Goal: Complete application form

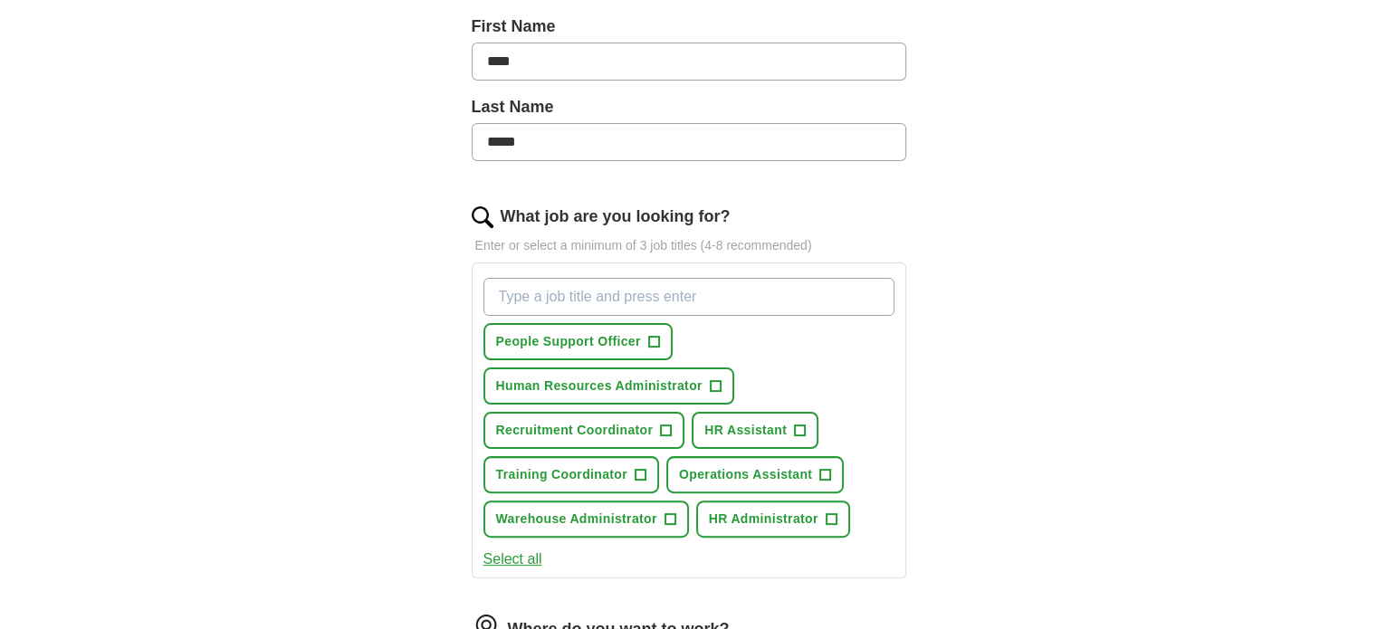
scroll to position [402, 0]
click at [649, 385] on span "Human Resources Administrator" at bounding box center [599, 387] width 206 height 19
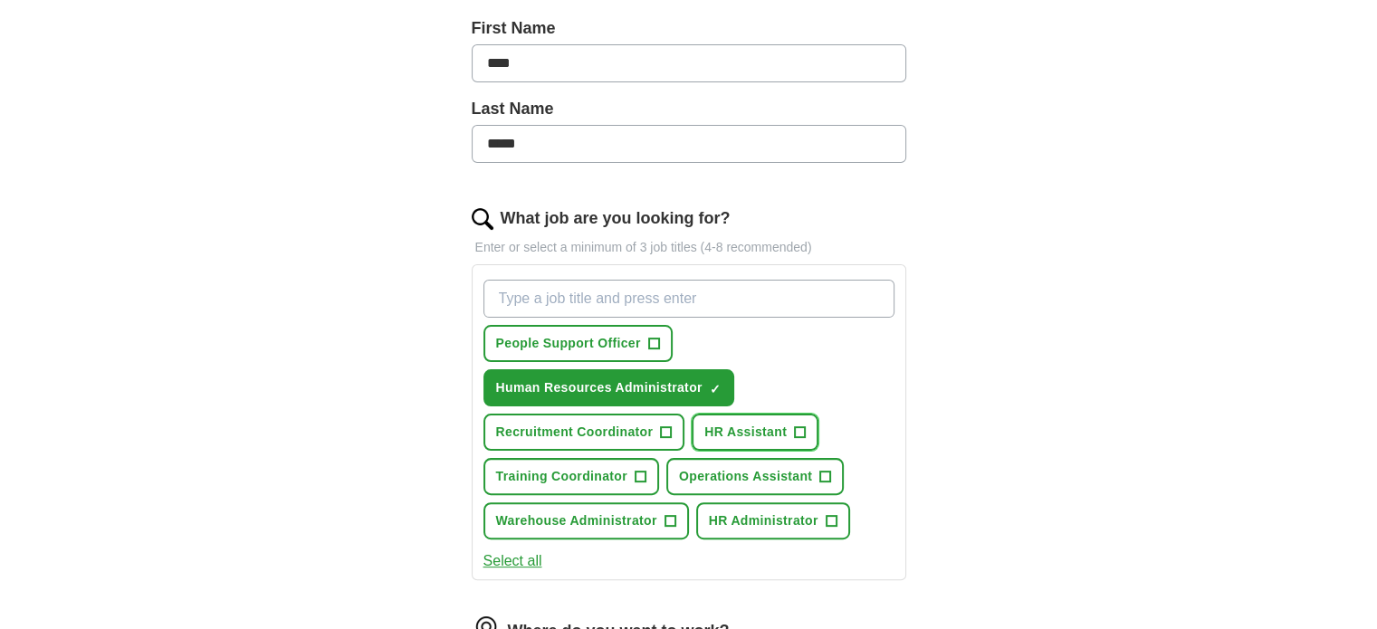
click at [761, 423] on span "HR Assistant" at bounding box center [745, 432] width 82 height 19
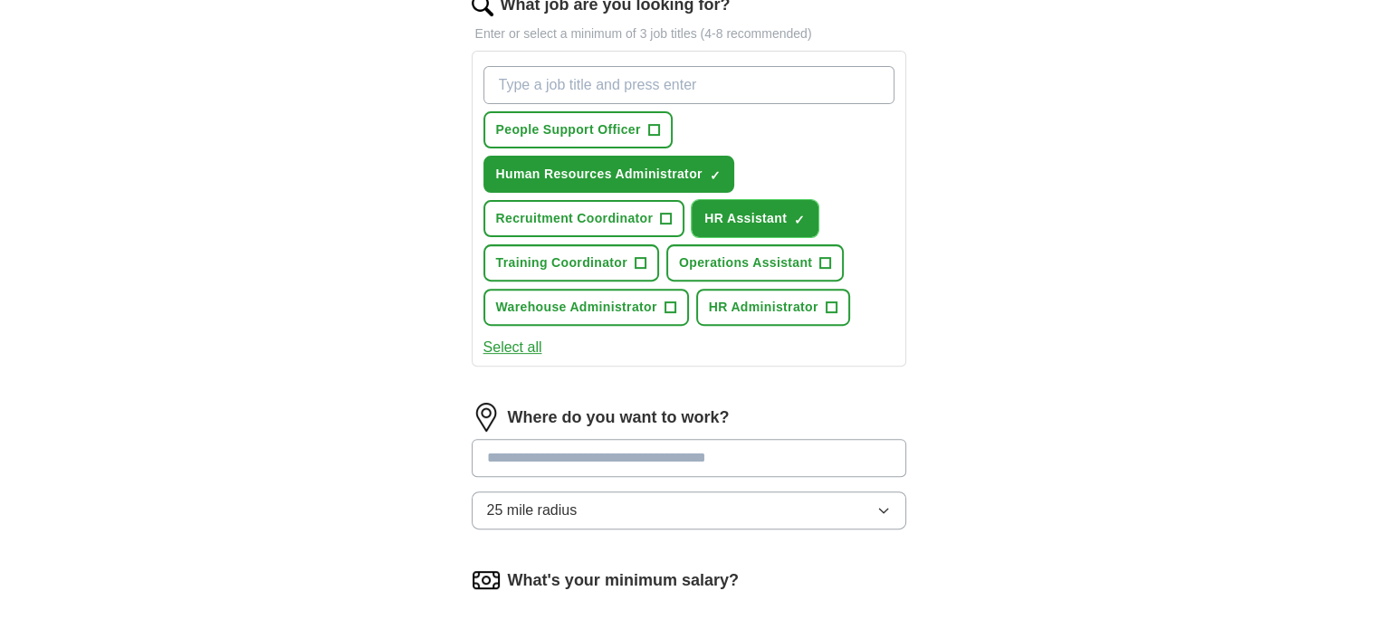
scroll to position [619, 0]
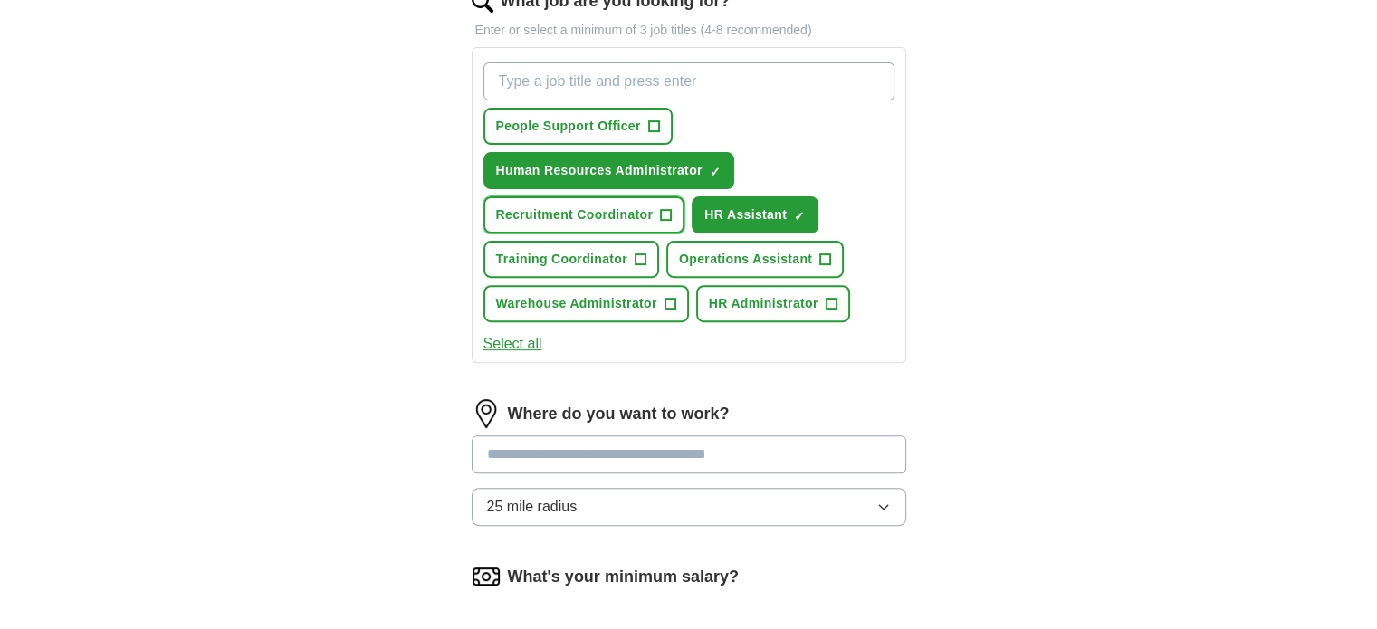
click at [640, 206] on span "Recruitment Coordinator" at bounding box center [575, 215] width 158 height 19
click at [577, 445] on input at bounding box center [689, 455] width 435 height 38
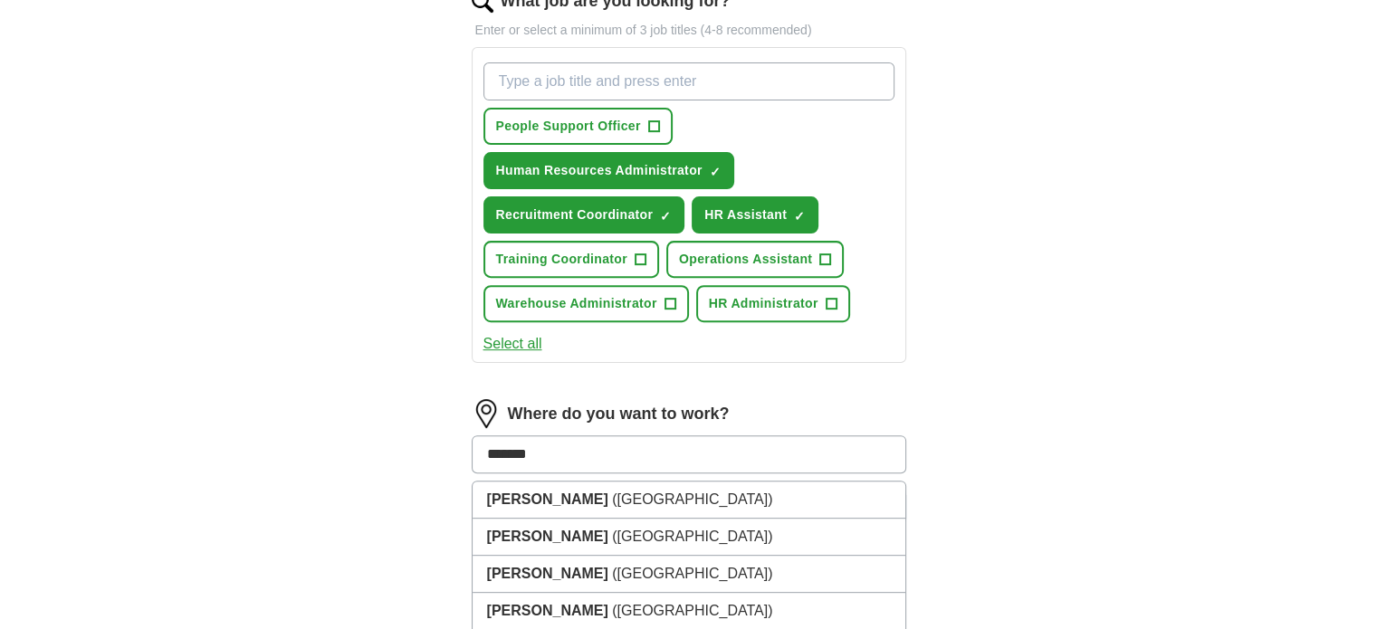
type input "********"
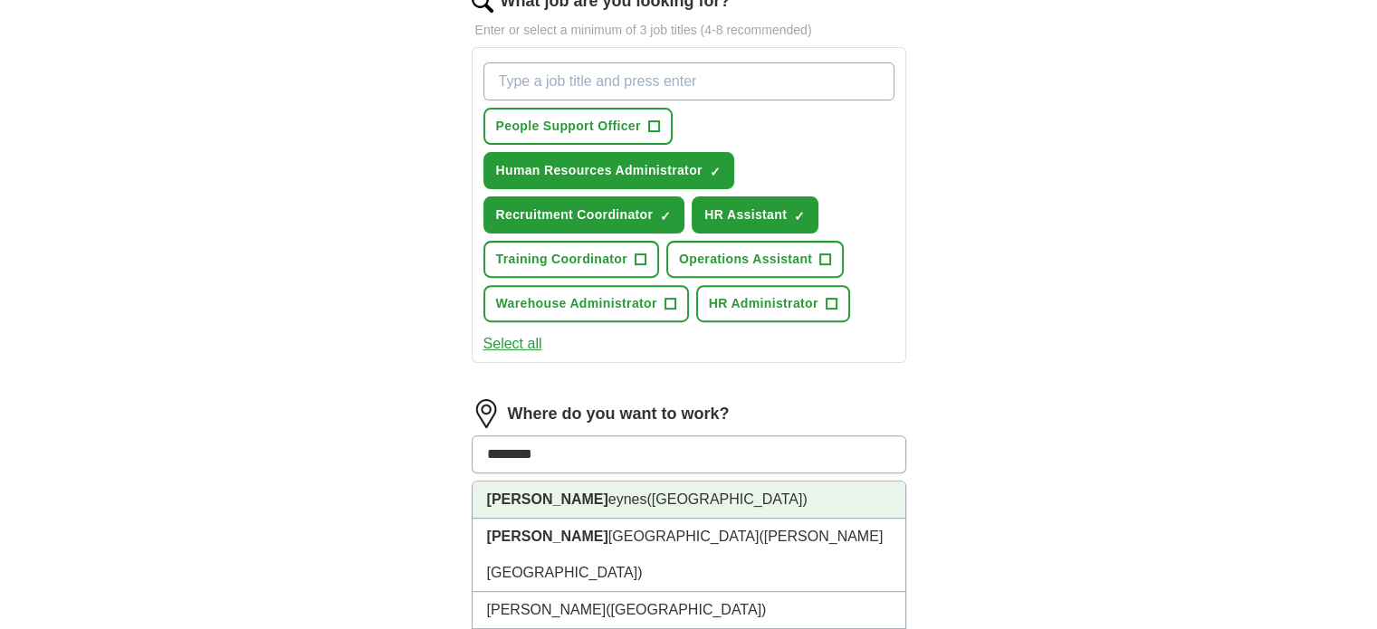
click at [646, 493] on span "([GEOGRAPHIC_DATA])" at bounding box center [726, 499] width 160 height 15
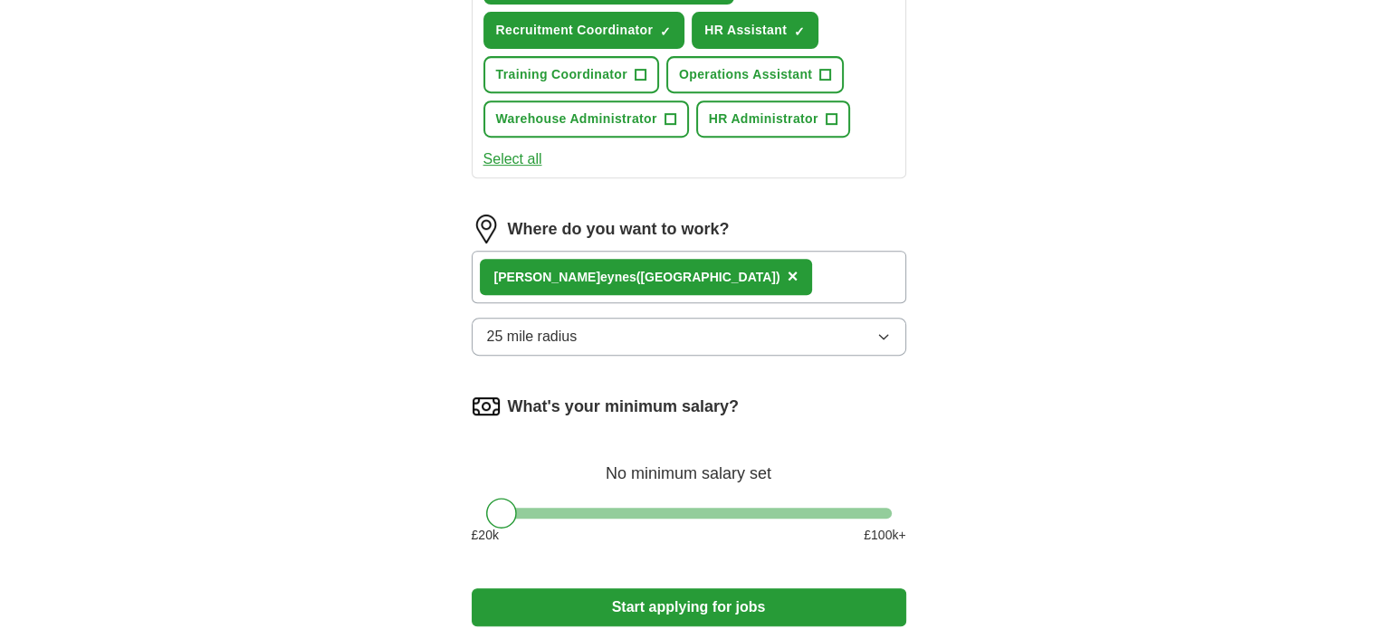
scroll to position [815, 0]
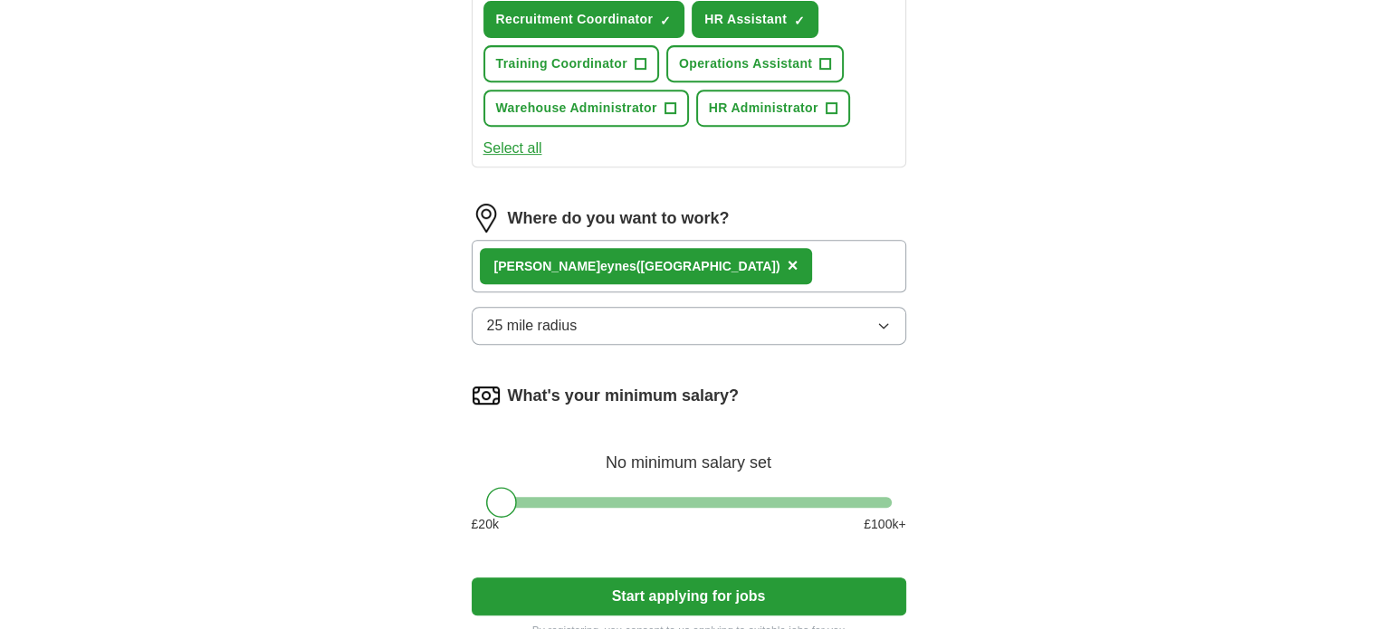
click at [663, 307] on button "25 mile radius" at bounding box center [689, 326] width 435 height 38
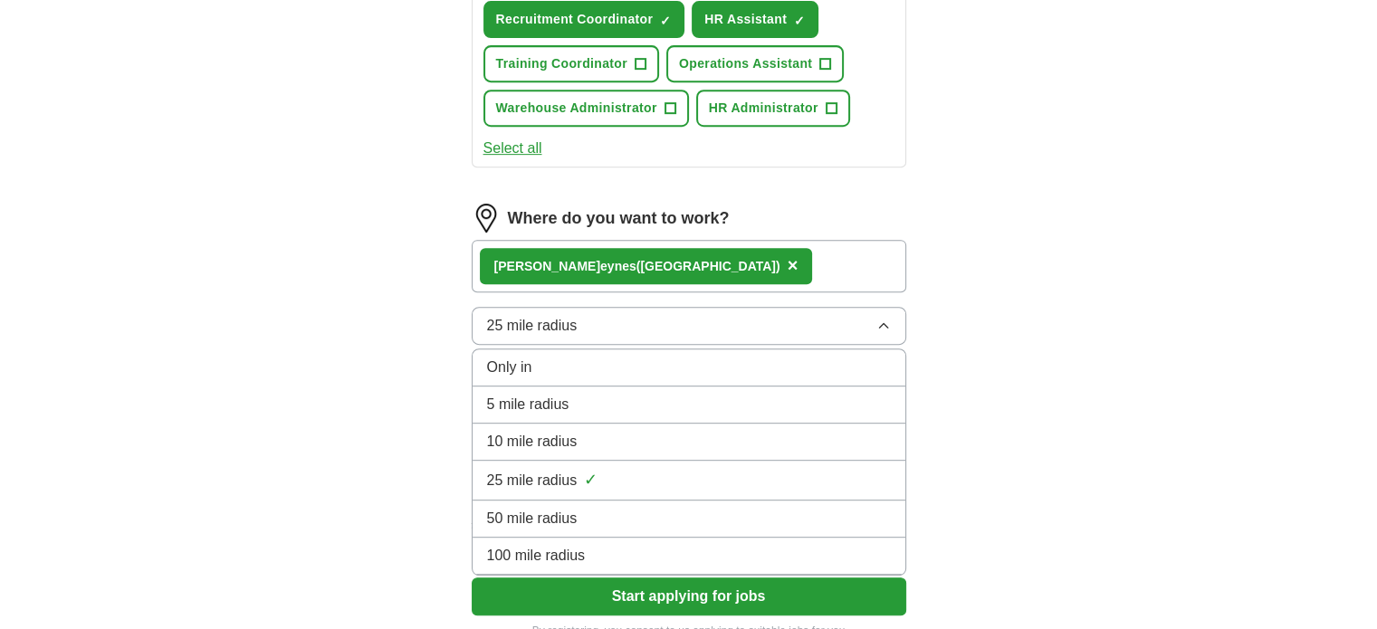
click at [633, 357] on div "Only in" at bounding box center [689, 368] width 404 height 22
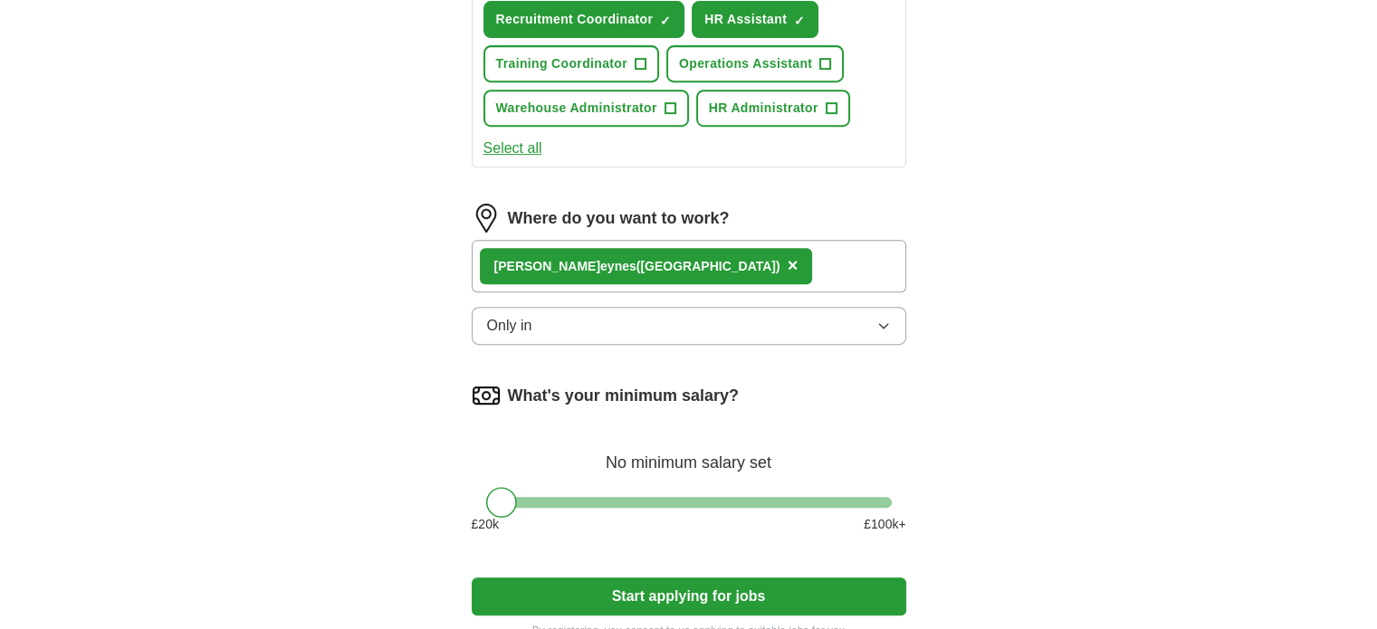
click at [445, 329] on div "Let ApplyIQ do the hard work of searching and applying for jobs. Just tell us w…" at bounding box center [688, 3] width 579 height 1323
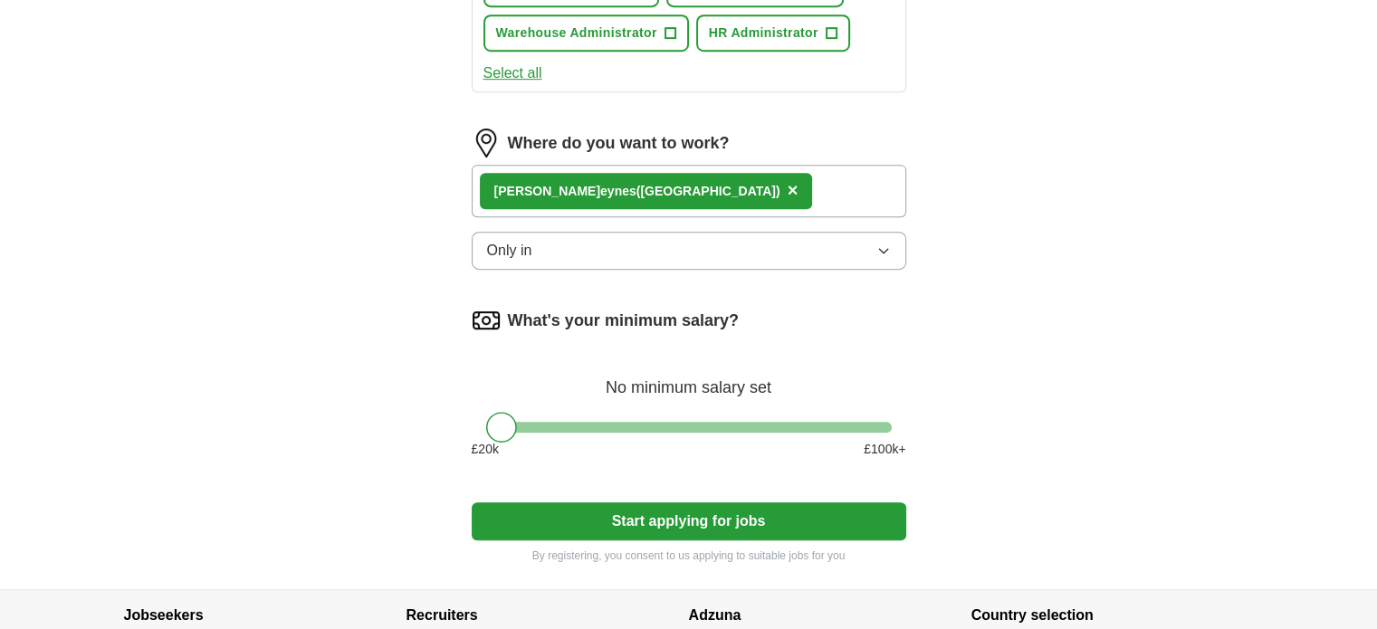
click at [596, 507] on button "Start applying for jobs" at bounding box center [689, 522] width 435 height 38
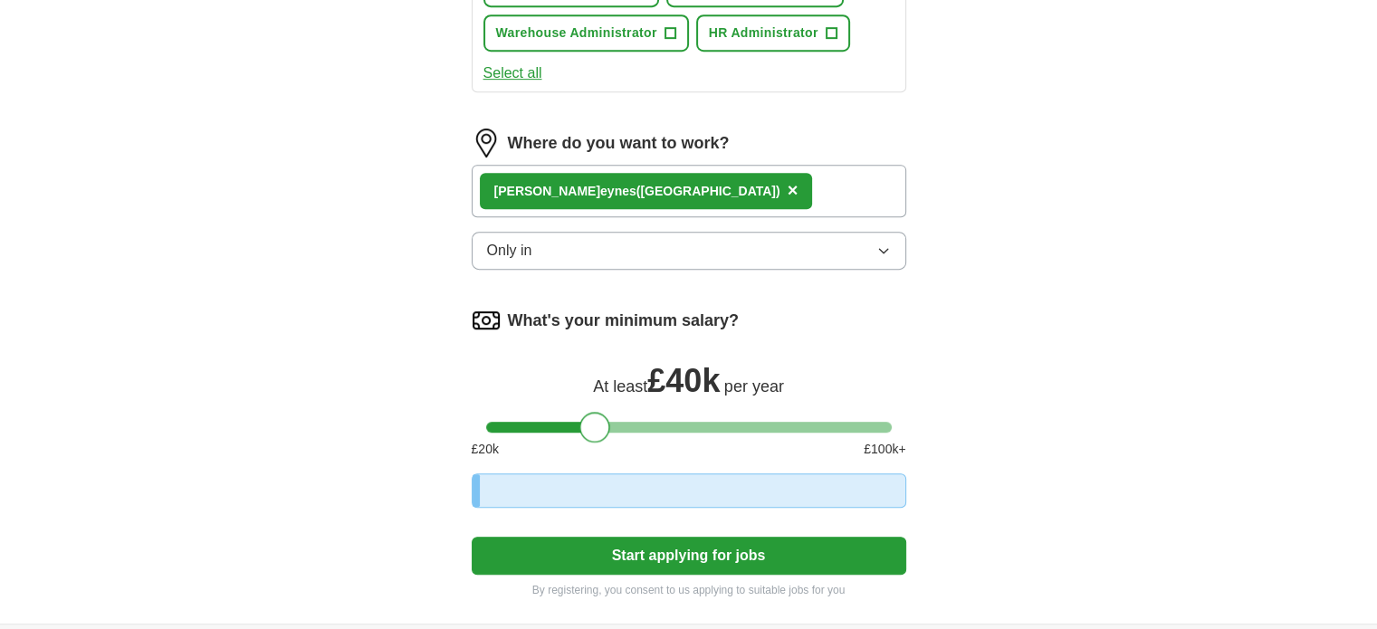
drag, startPoint x: 490, startPoint y: 414, endPoint x: 601, endPoint y: 416, distance: 111.4
click at [601, 416] on div at bounding box center [594, 427] width 31 height 31
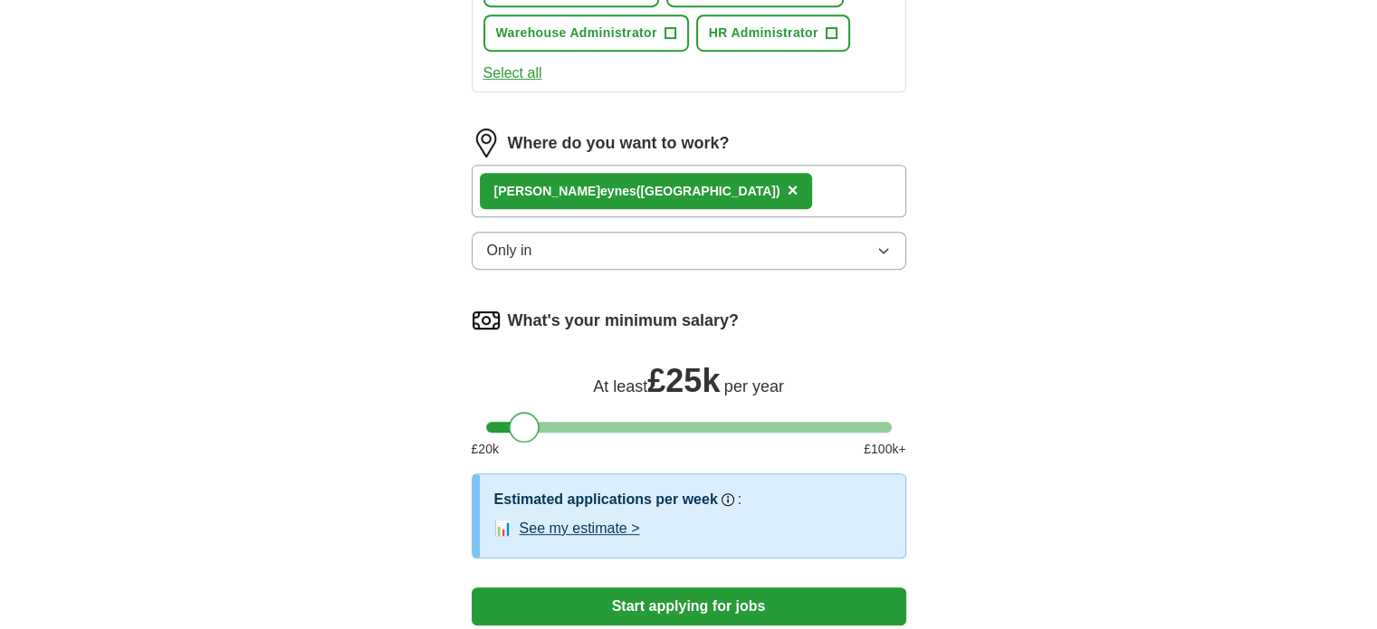
drag, startPoint x: 601, startPoint y: 416, endPoint x: 512, endPoint y: 411, distance: 88.8
click at [512, 412] on div at bounding box center [524, 427] width 31 height 31
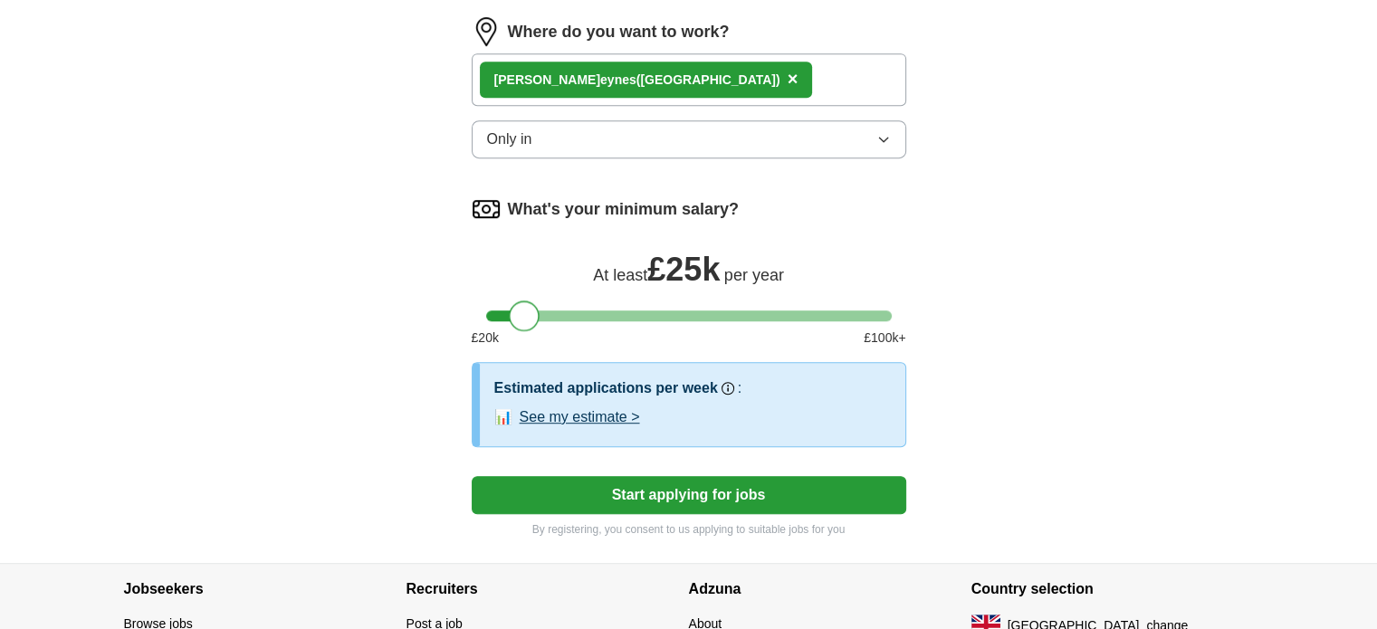
scroll to position [1007, 0]
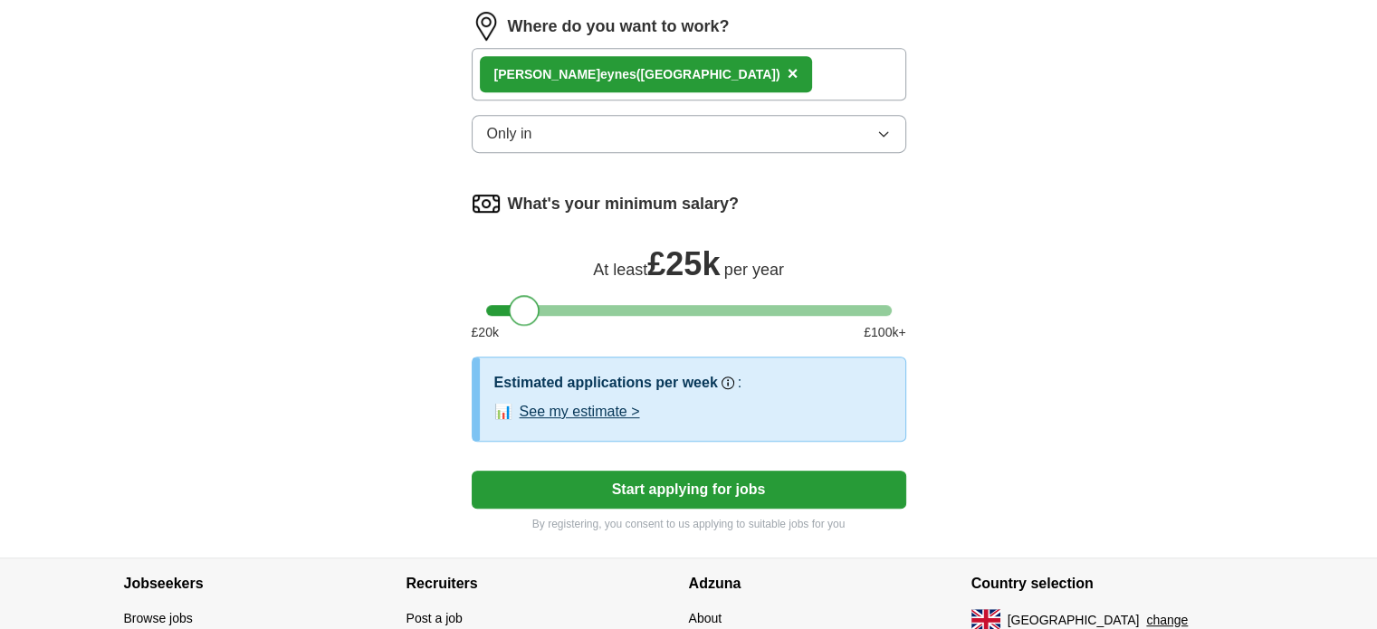
click at [560, 480] on button "Start applying for jobs" at bounding box center [689, 490] width 435 height 38
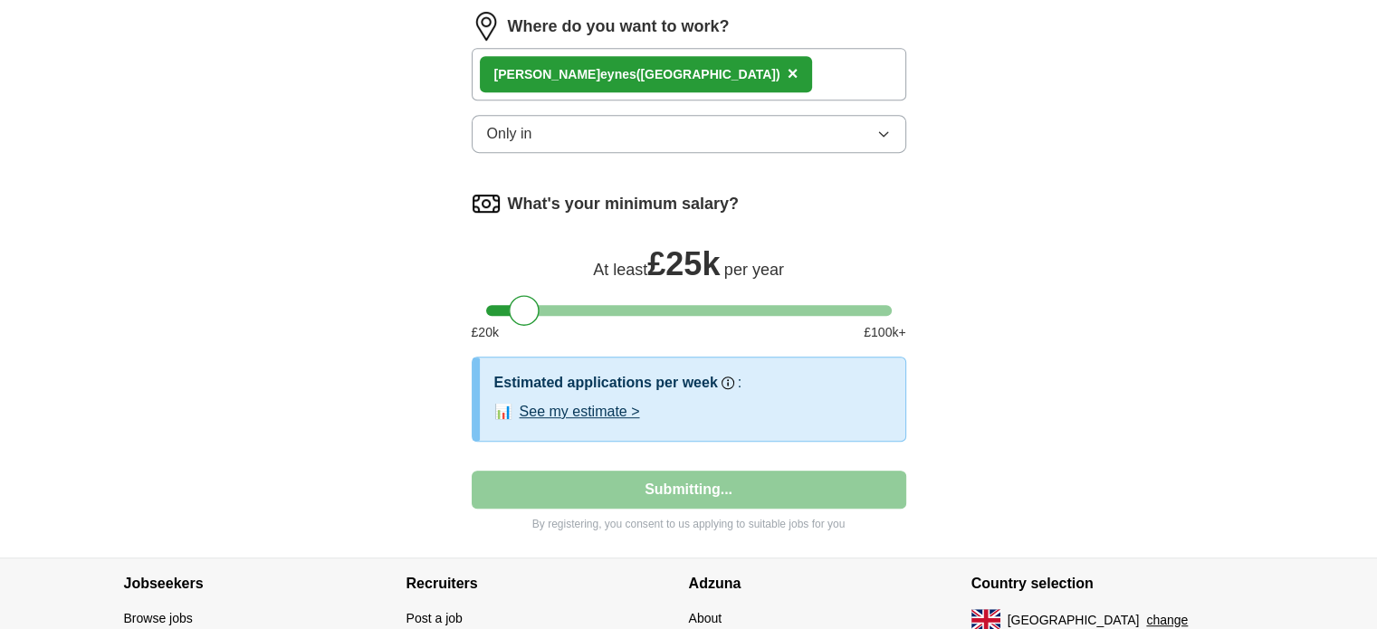
select select "**"
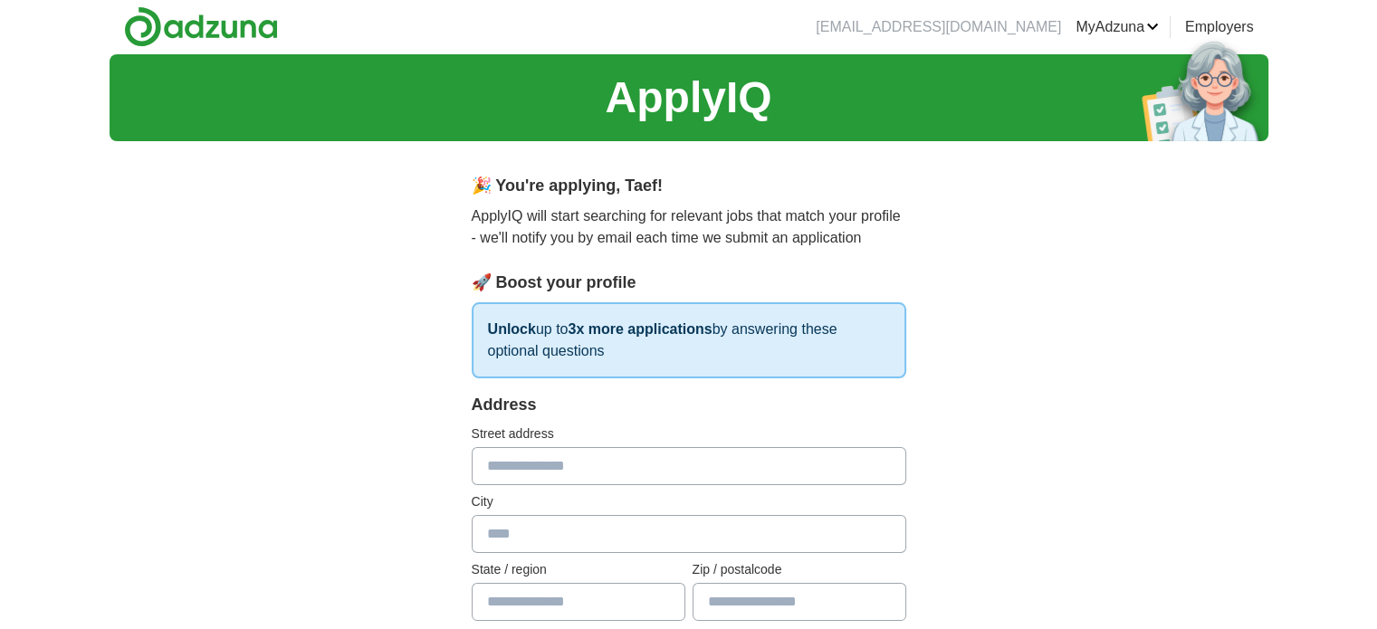
scroll to position [0, 0]
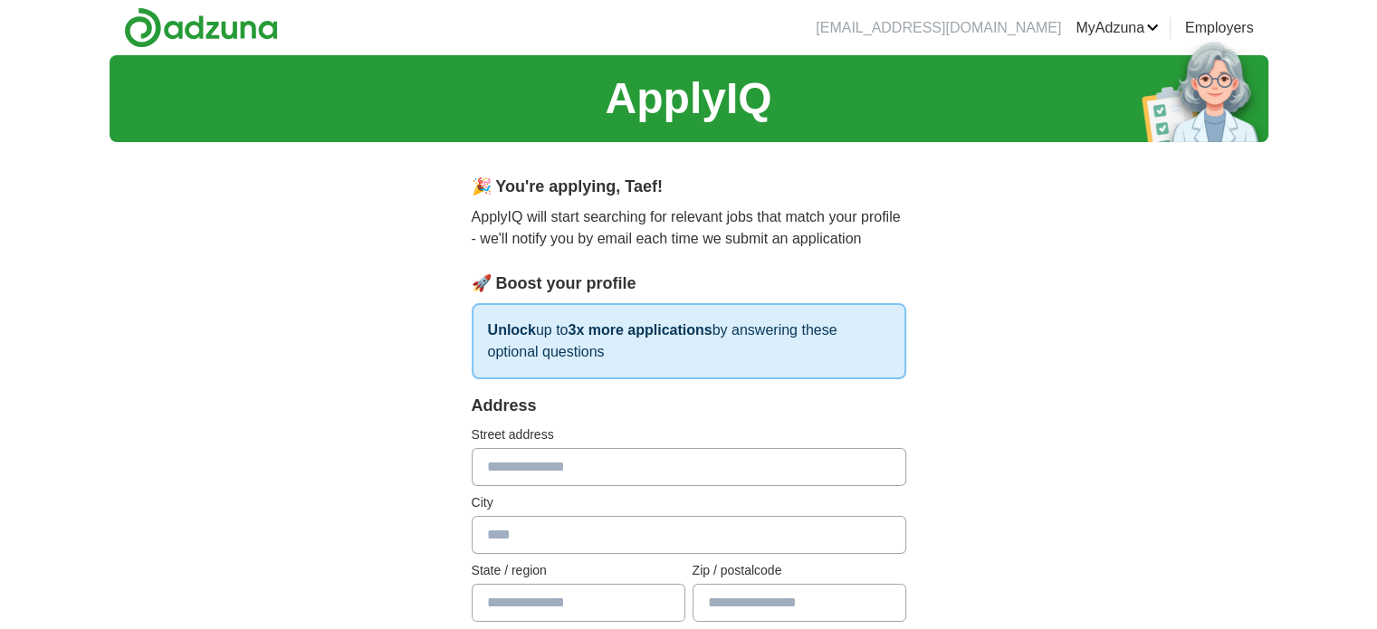
click at [623, 475] on input "text" at bounding box center [689, 467] width 435 height 38
type input "**********"
click at [624, 524] on input "text" at bounding box center [689, 535] width 435 height 38
type input "*"
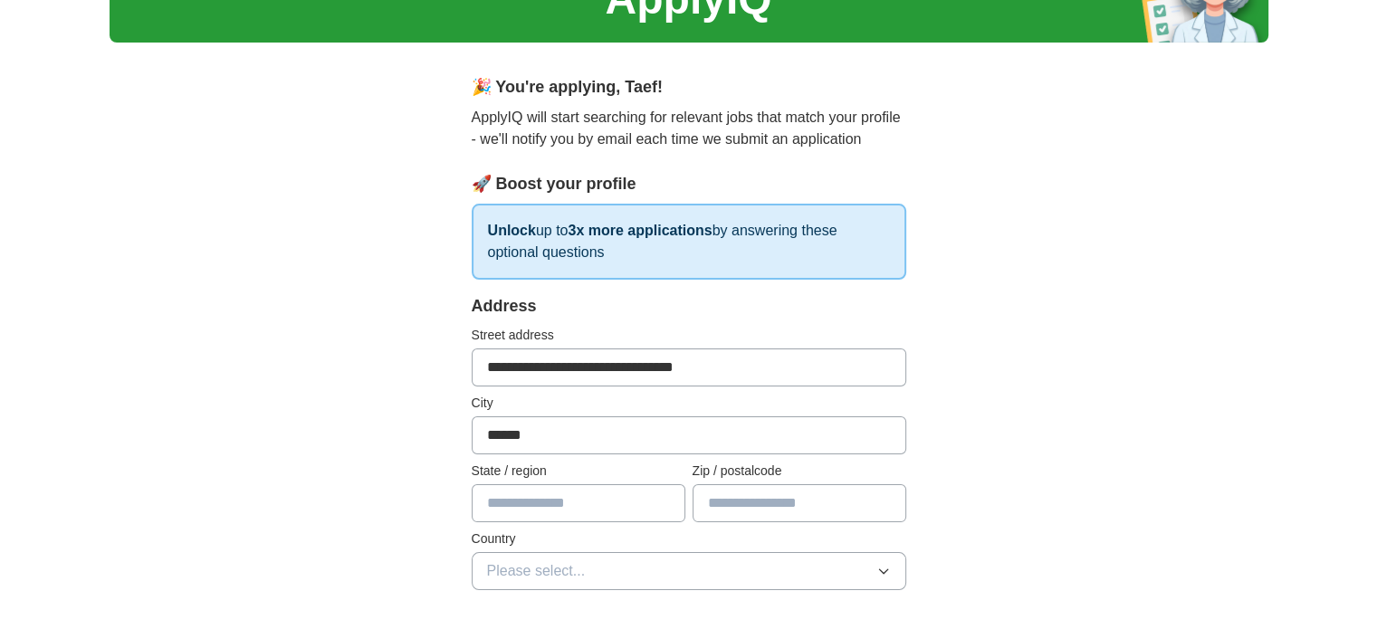
scroll to position [101, 0]
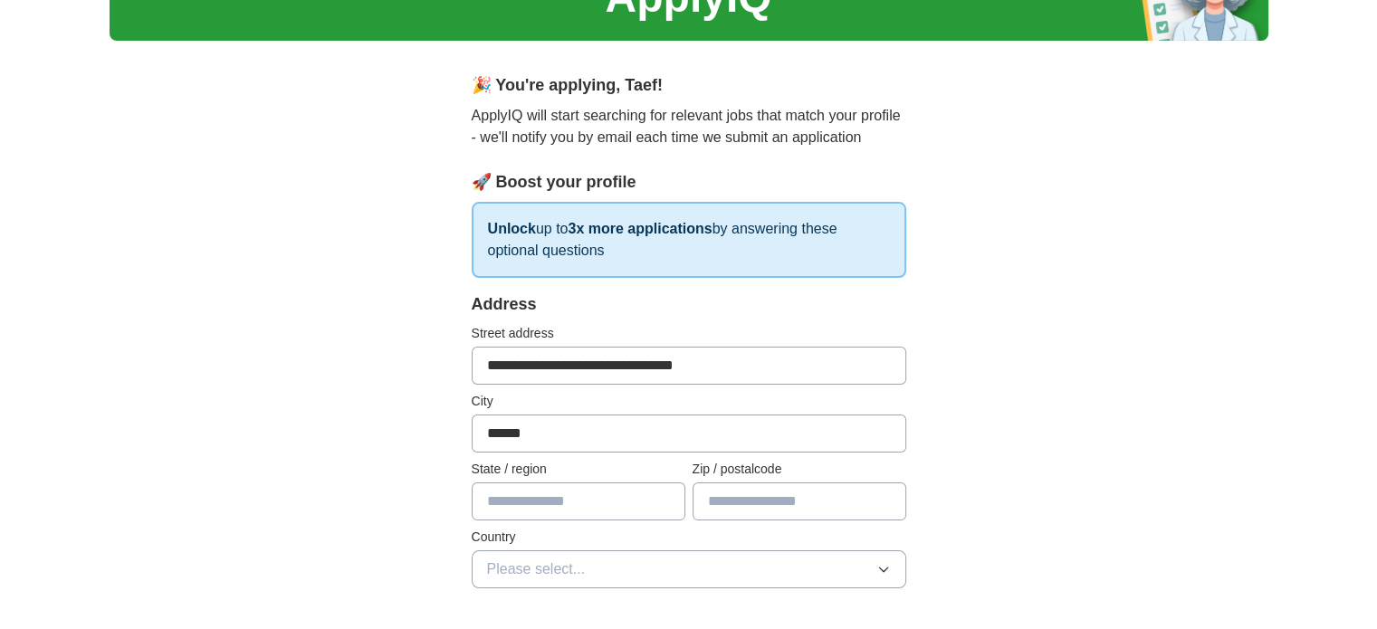
type input "******"
click at [763, 509] on input "text" at bounding box center [800, 502] width 214 height 38
type input "******"
click at [641, 486] on input "text" at bounding box center [579, 502] width 214 height 38
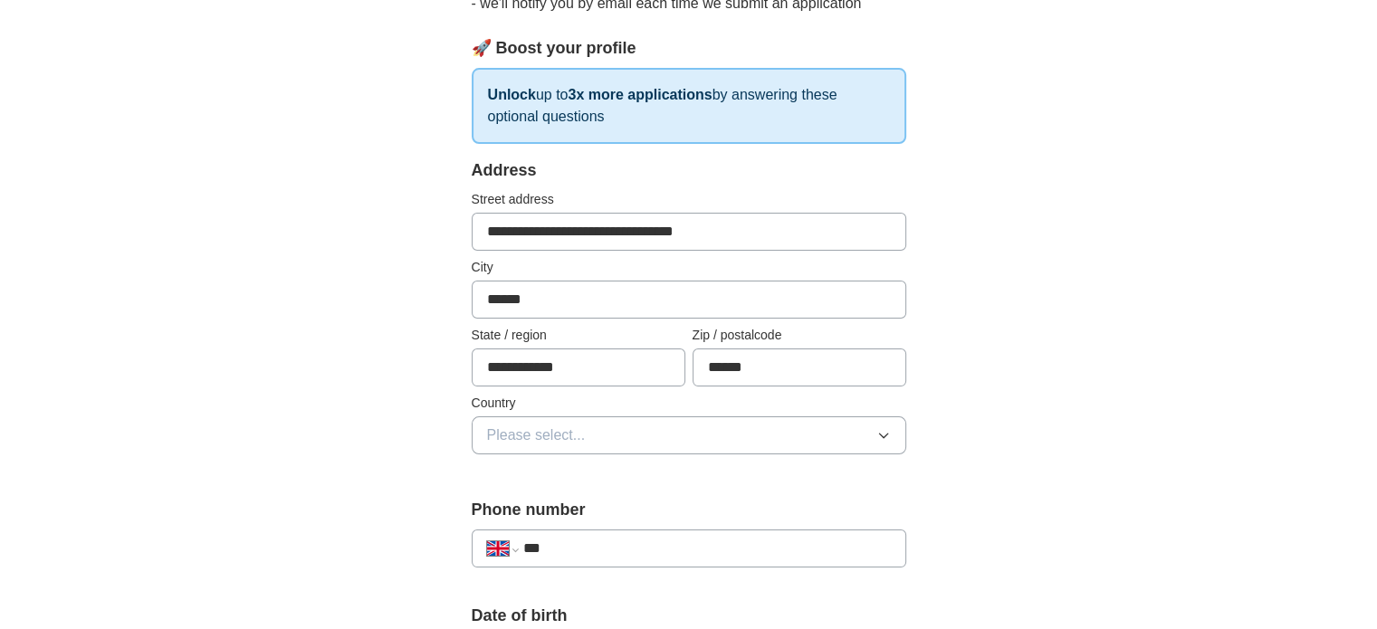
scroll to position [237, 0]
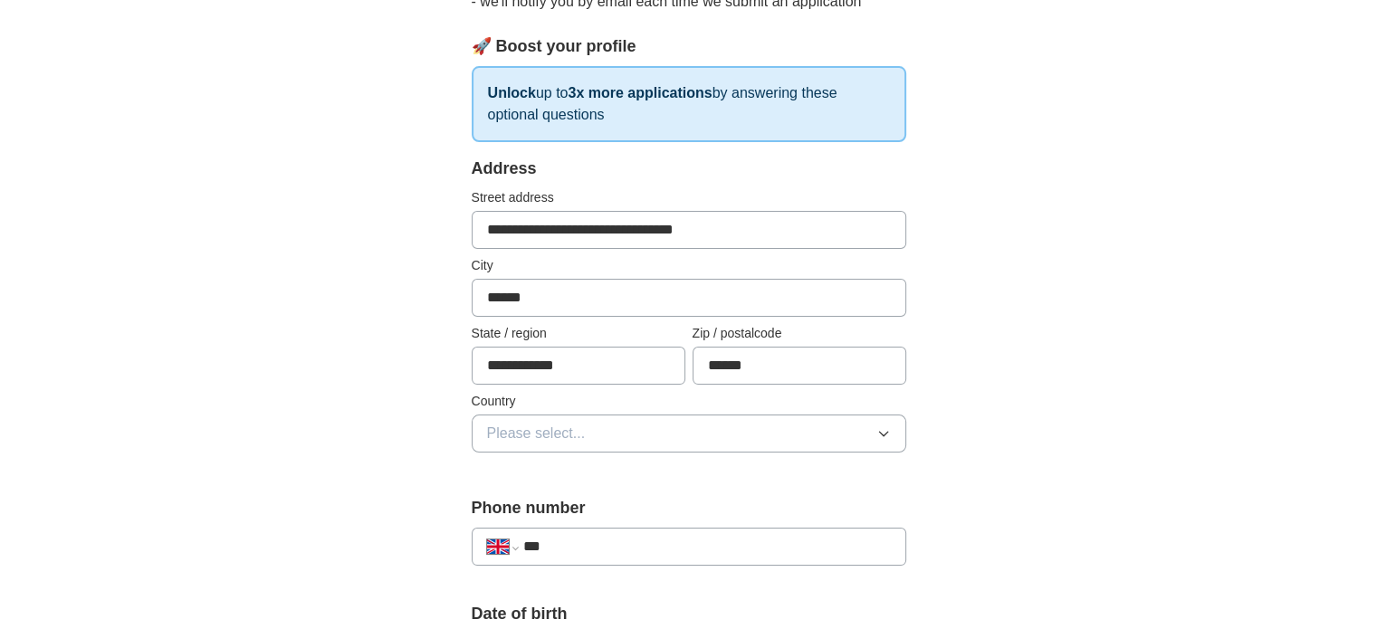
type input "**********"
click at [581, 282] on input "******" at bounding box center [689, 298] width 435 height 38
type input "*****"
click at [571, 426] on span "Please select..." at bounding box center [536, 434] width 99 height 22
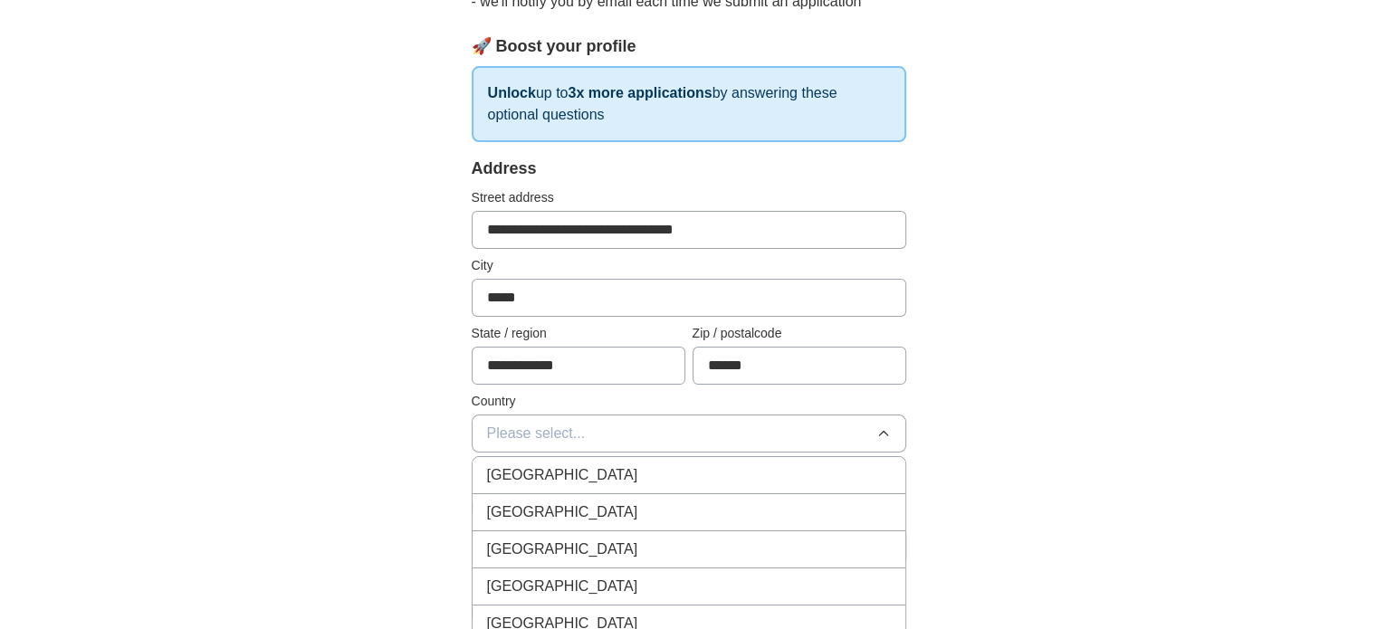
click at [585, 484] on li "[GEOGRAPHIC_DATA]" at bounding box center [689, 475] width 433 height 37
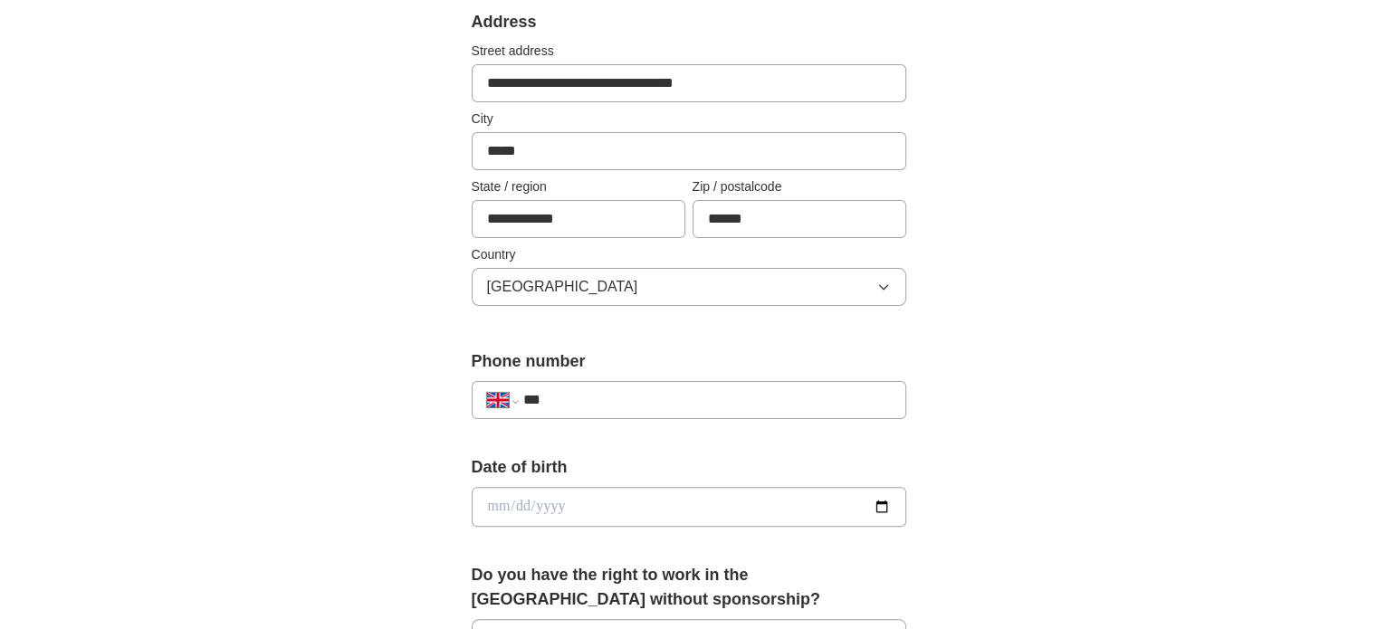
scroll to position [386, 0]
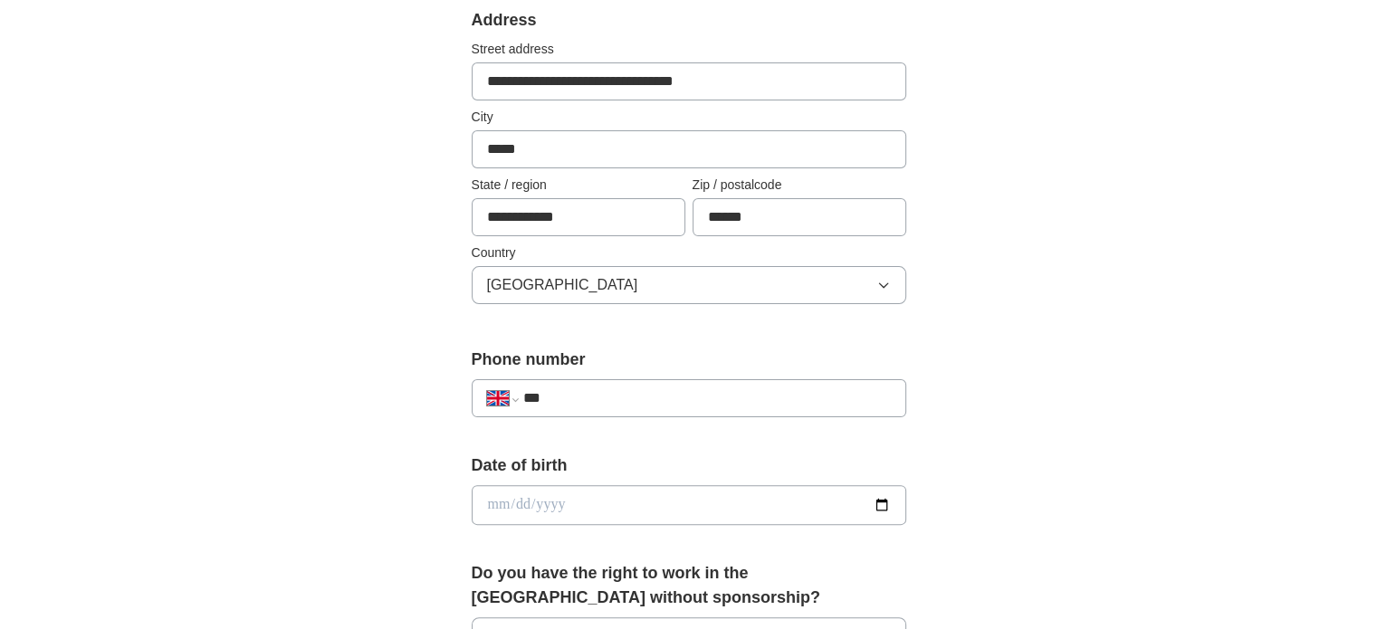
click at [631, 400] on input "***" at bounding box center [706, 399] width 368 height 22
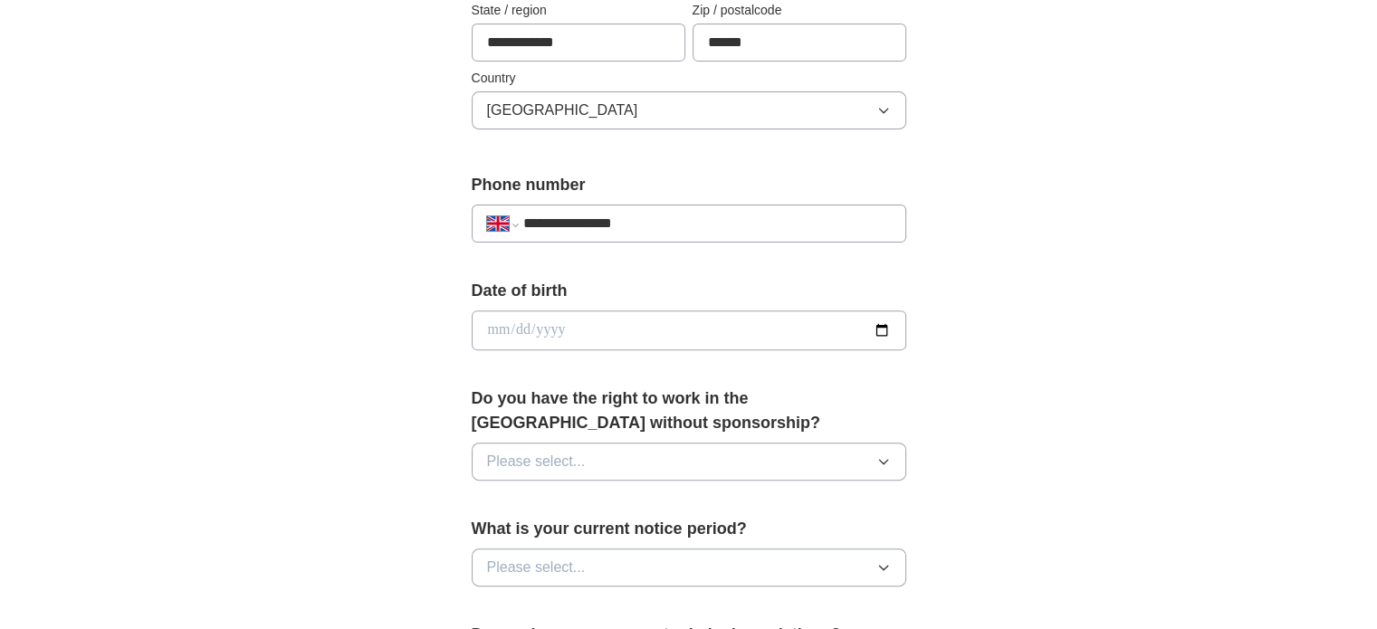
scroll to position [561, 0]
type input "**********"
click at [487, 321] on input "date" at bounding box center [689, 330] width 435 height 40
type input "**********"
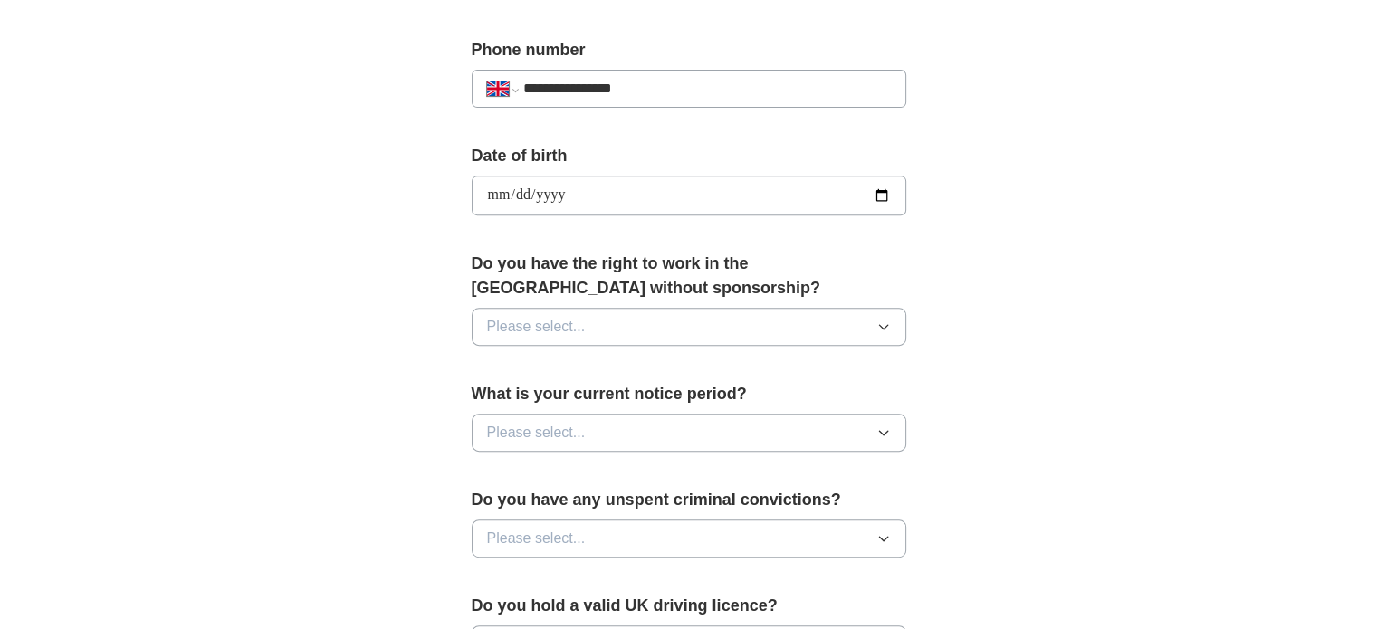
scroll to position [698, 0]
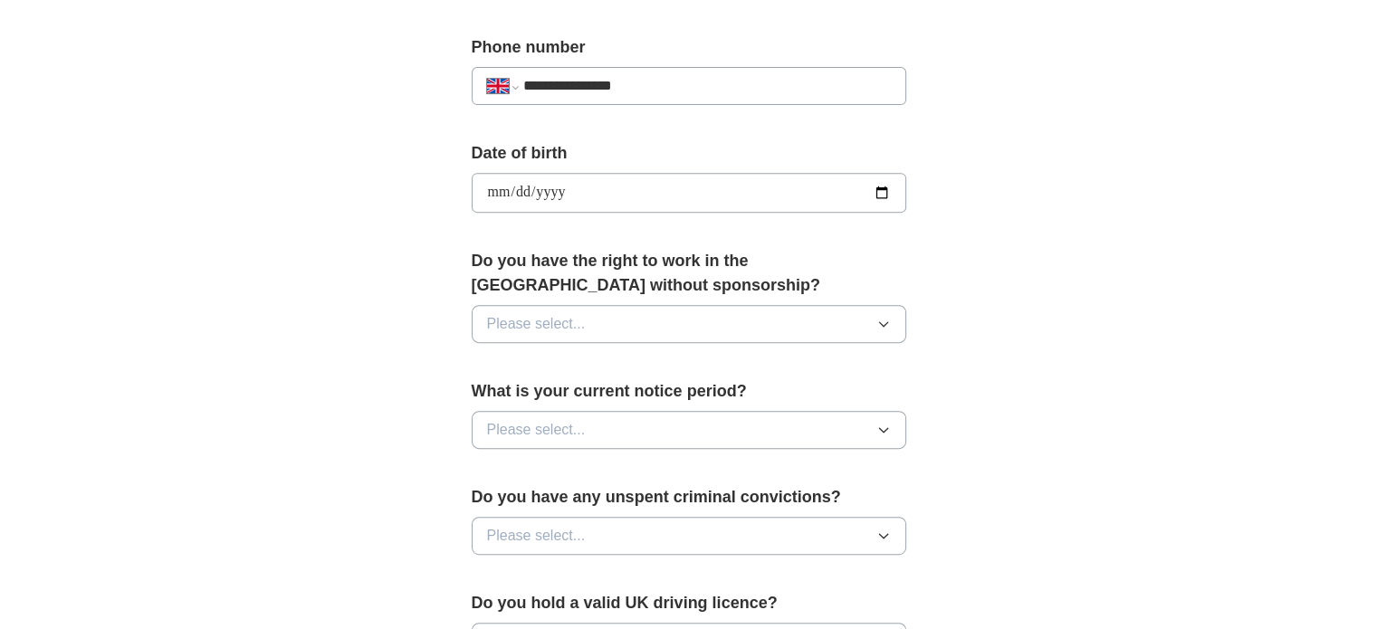
click at [531, 321] on span "Please select..." at bounding box center [536, 324] width 99 height 22
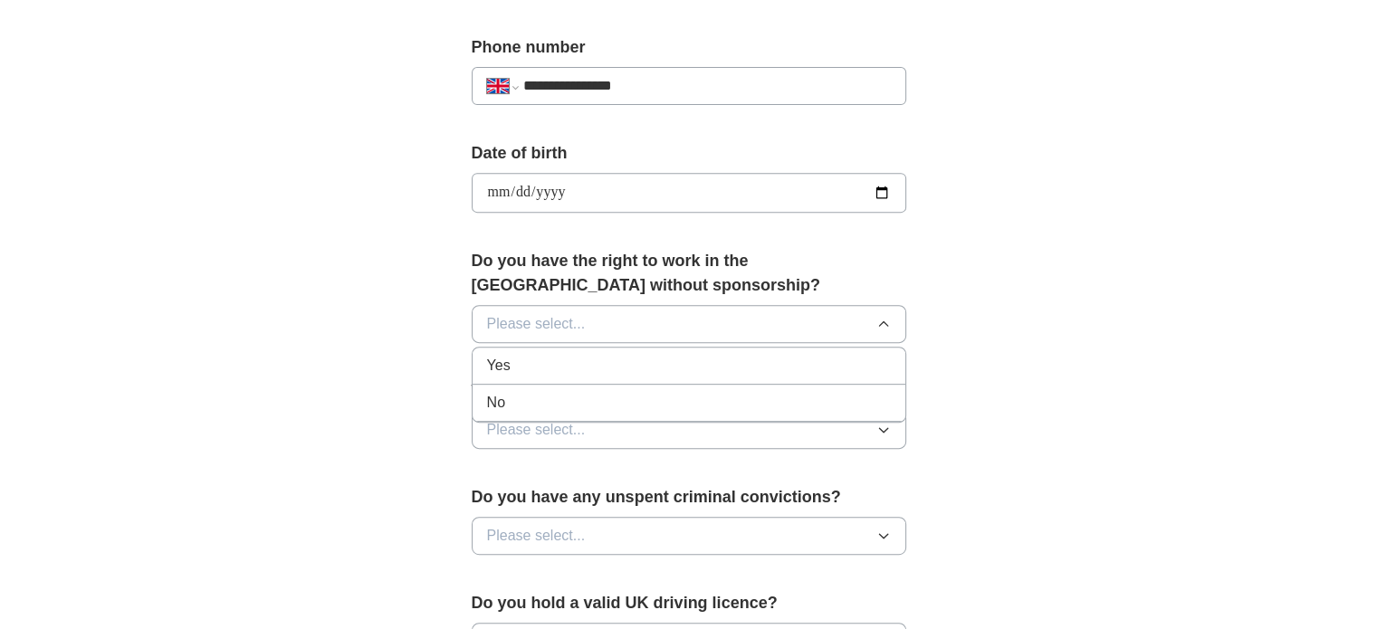
click at [544, 358] on div "Yes" at bounding box center [689, 366] width 404 height 22
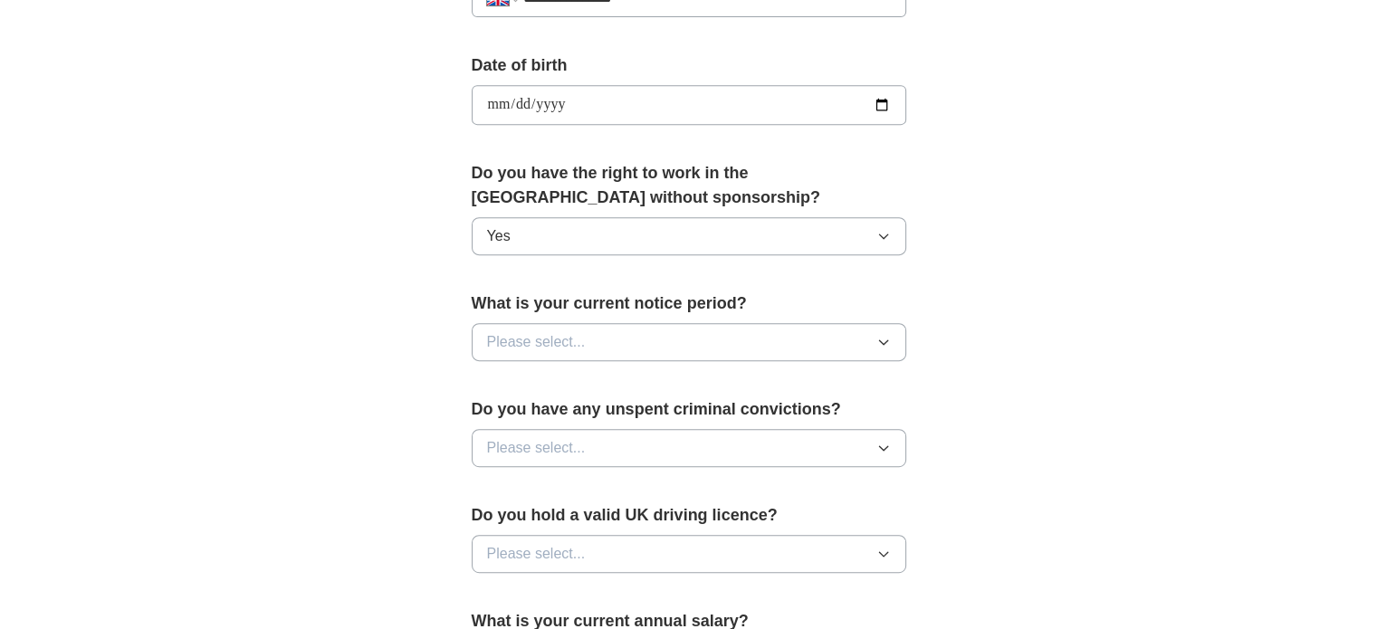
scroll to position [788, 0]
click at [578, 336] on span "Please select..." at bounding box center [536, 341] width 99 height 22
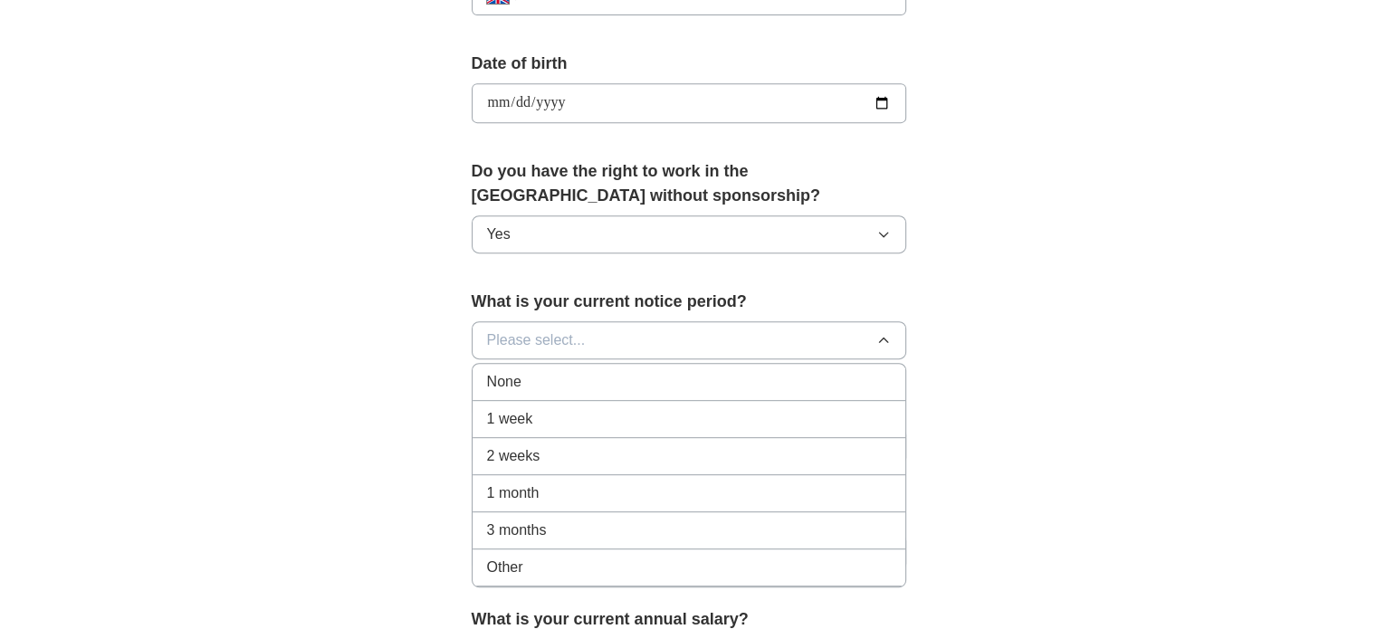
click at [576, 376] on div "None" at bounding box center [689, 382] width 404 height 22
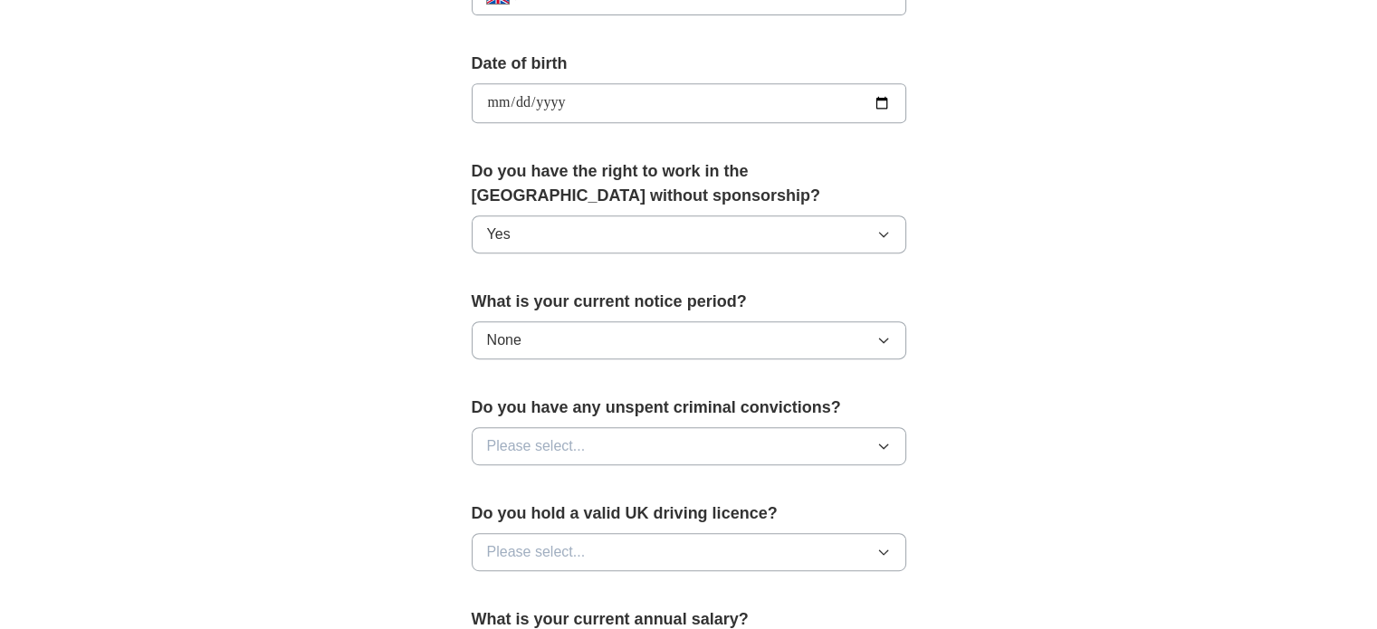
click at [602, 311] on div "What is your current notice period? None" at bounding box center [689, 332] width 435 height 84
click at [599, 325] on button "None" at bounding box center [689, 340] width 435 height 38
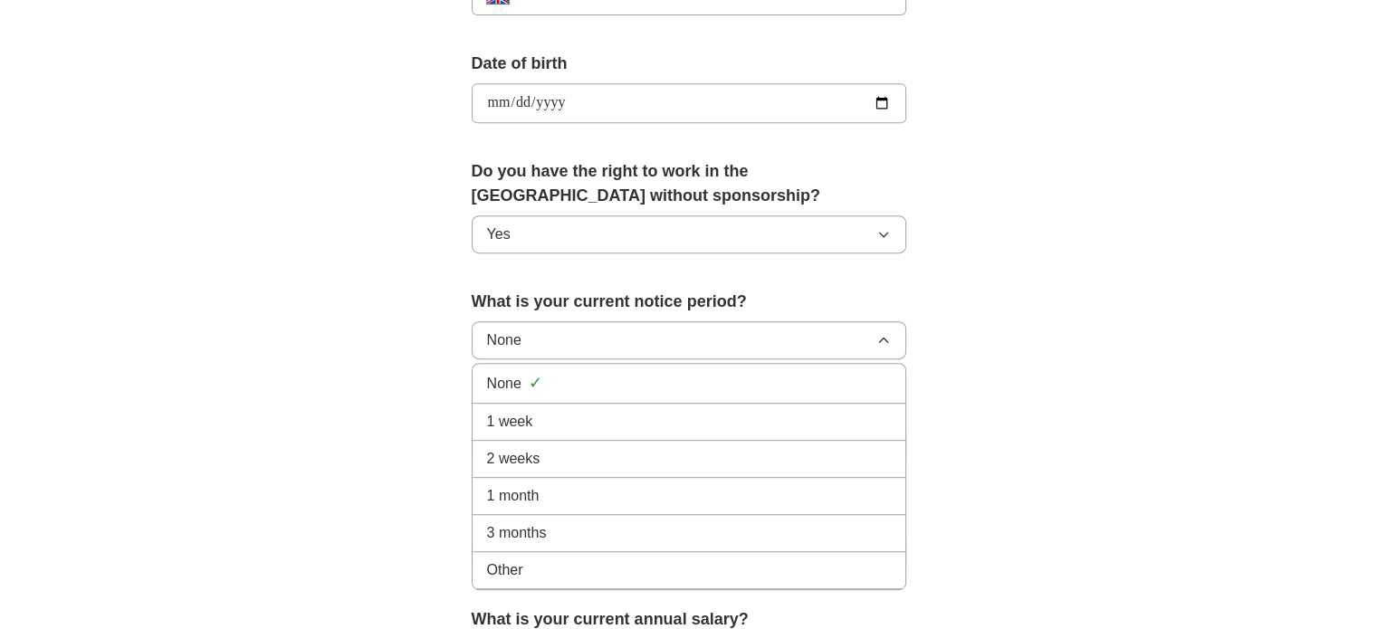
click at [565, 411] on div "1 week" at bounding box center [689, 422] width 404 height 22
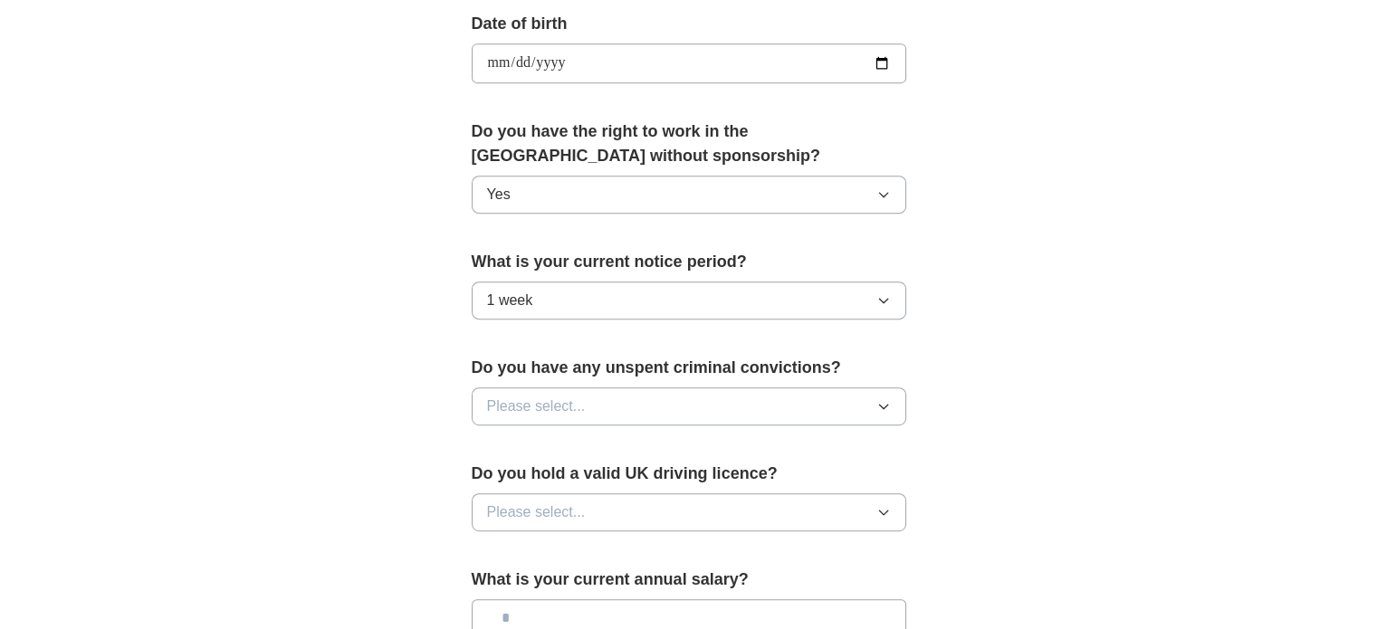
scroll to position [828, 0]
click at [570, 406] on span "Please select..." at bounding box center [536, 406] width 99 height 22
click at [560, 484] on div "No" at bounding box center [689, 485] width 404 height 22
click at [571, 503] on span "Please select..." at bounding box center [536, 512] width 99 height 22
click at [558, 542] on div "Yes" at bounding box center [689, 553] width 404 height 22
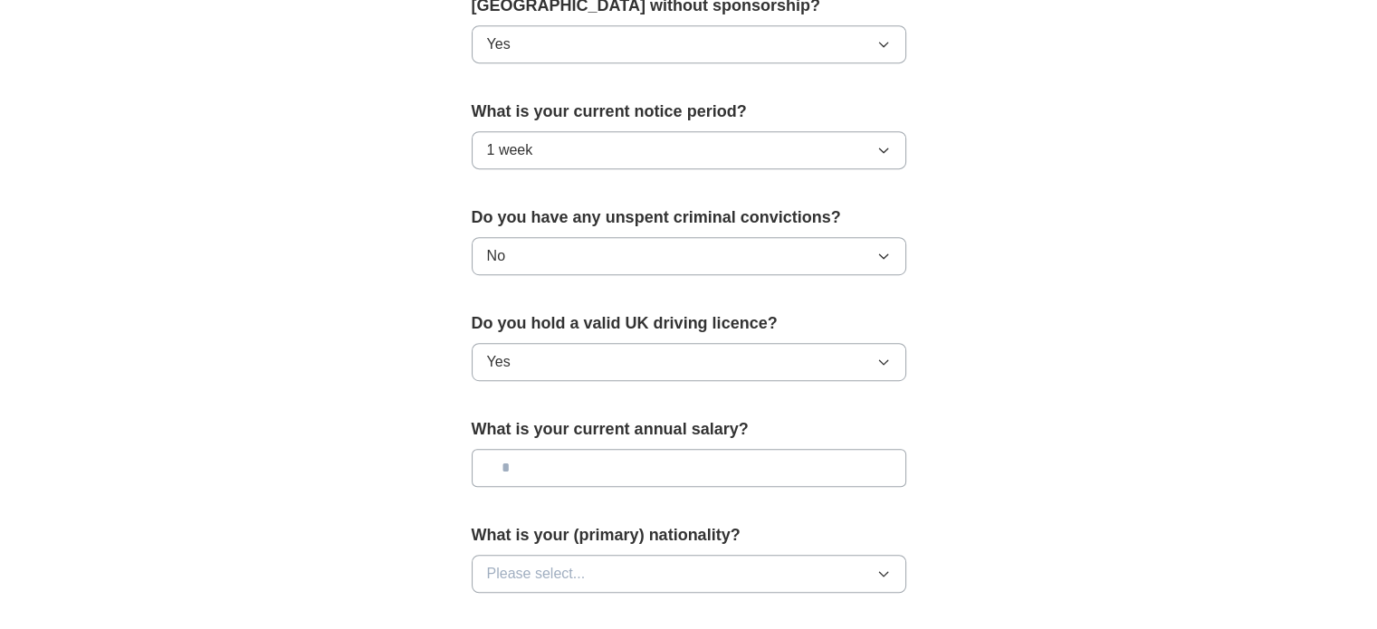
scroll to position [1019, 0]
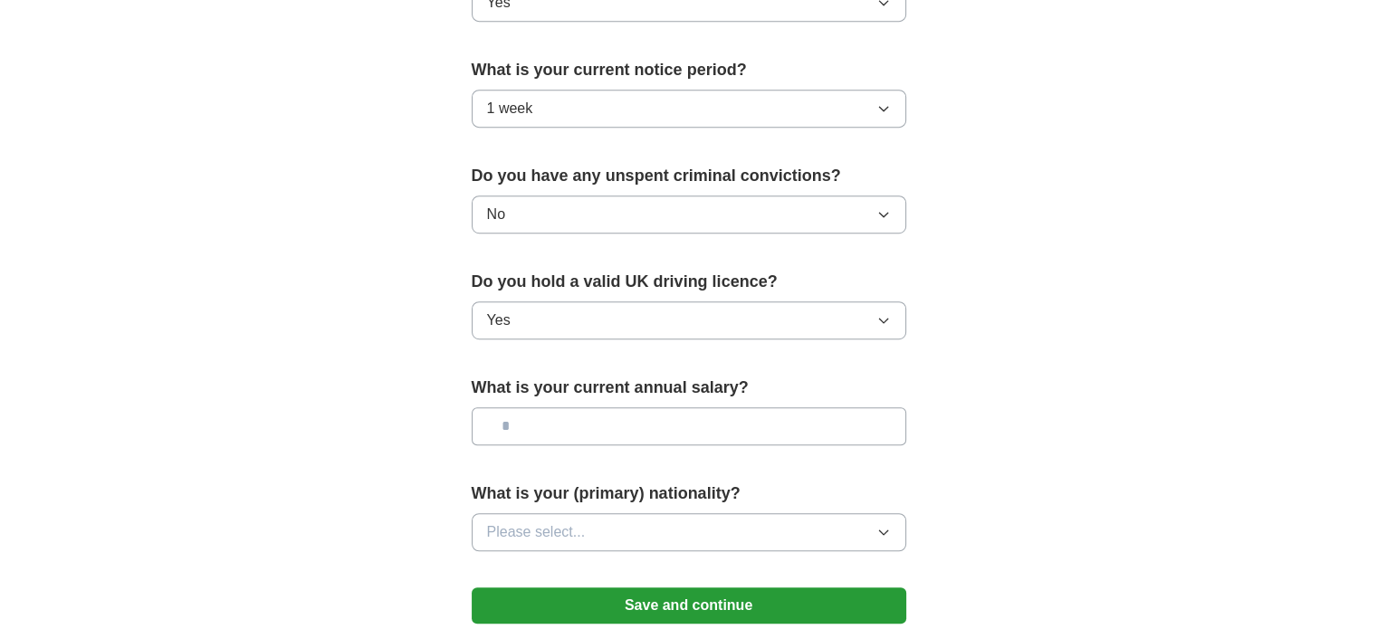
click at [610, 420] on input "text" at bounding box center [689, 426] width 435 height 38
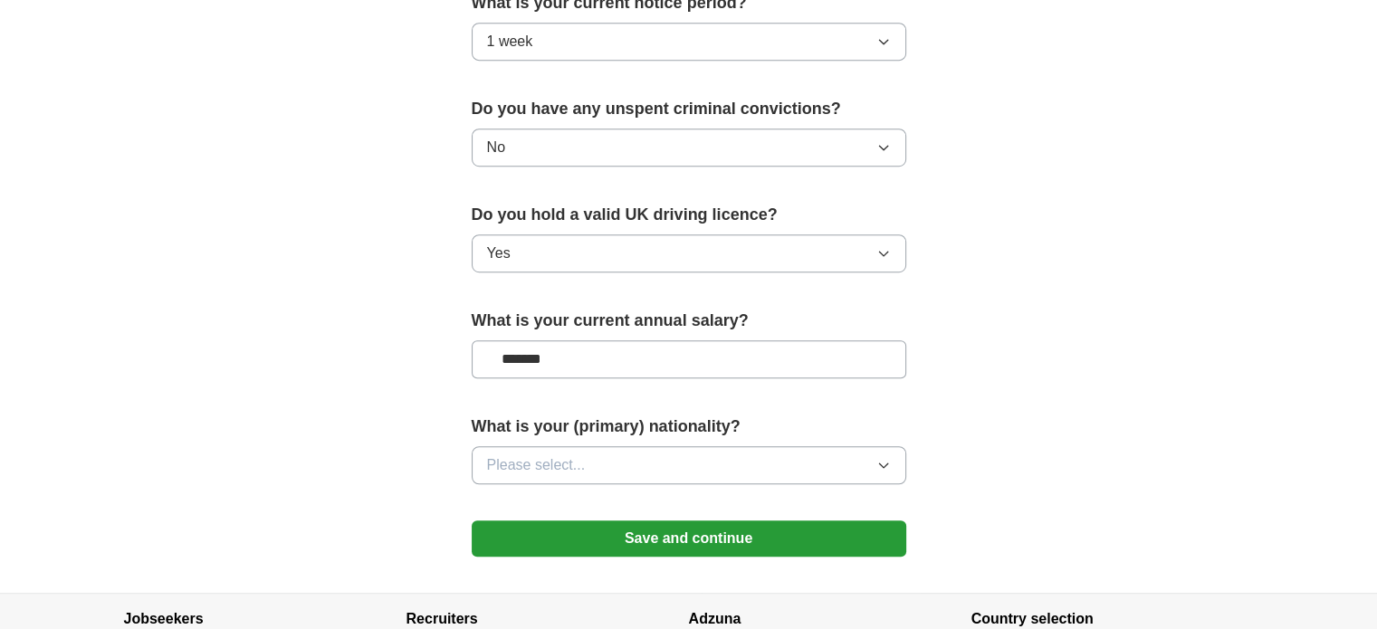
scroll to position [1089, 0]
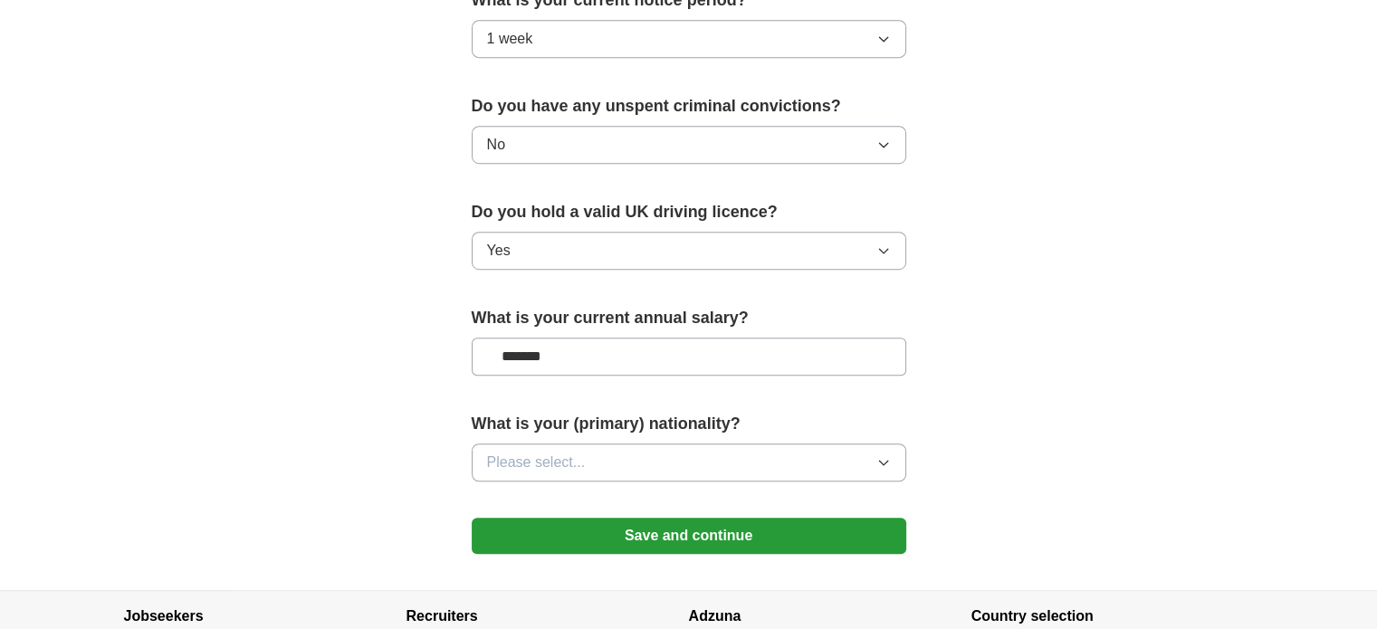
type input "*******"
click at [507, 455] on span "Please select..." at bounding box center [536, 463] width 99 height 22
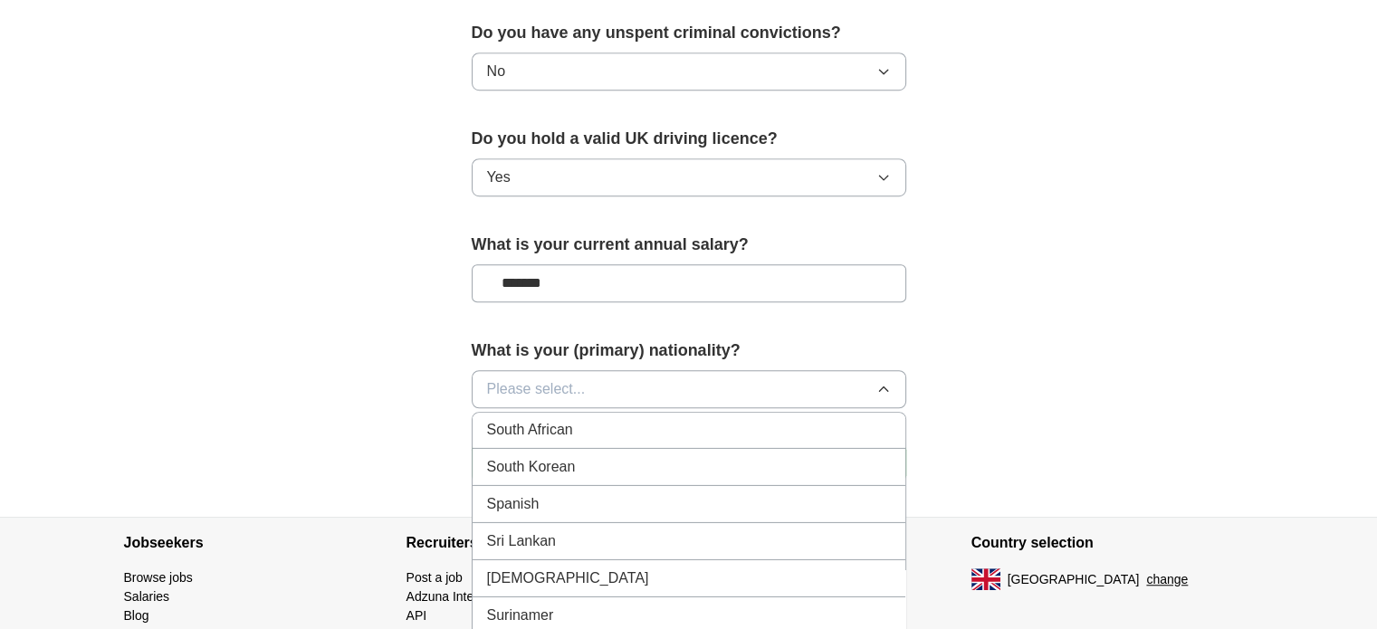
scroll to position [0, 0]
click at [549, 459] on div "British" at bounding box center [689, 468] width 404 height 22
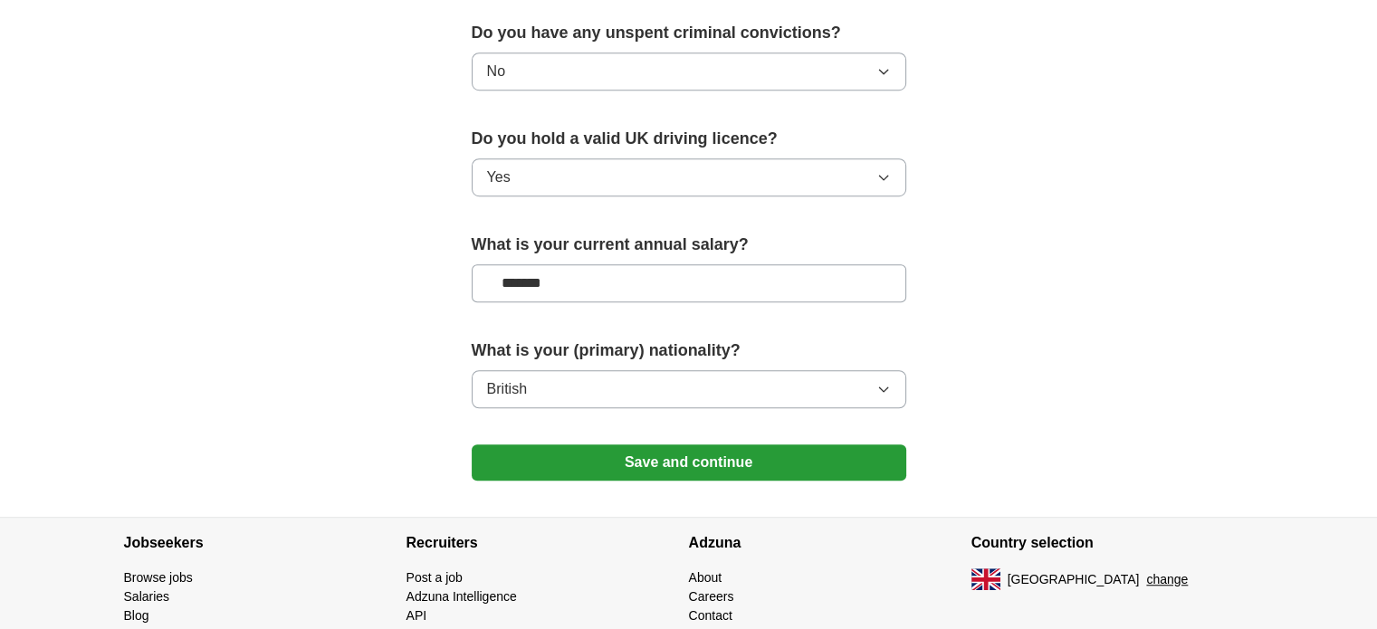
click at [663, 459] on button "Save and continue" at bounding box center [689, 463] width 435 height 36
